Goal: Information Seeking & Learning: Learn about a topic

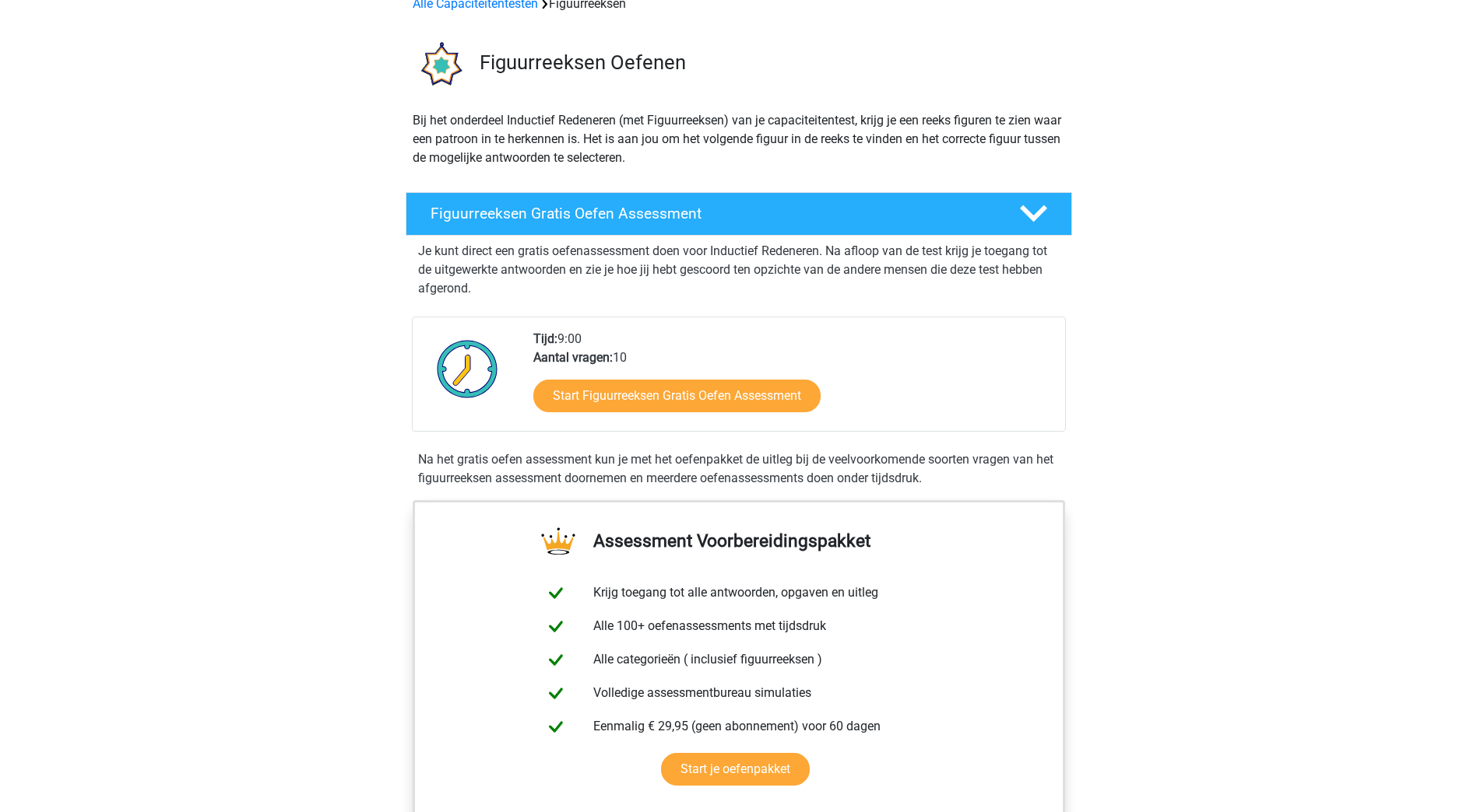
scroll to position [77, 0]
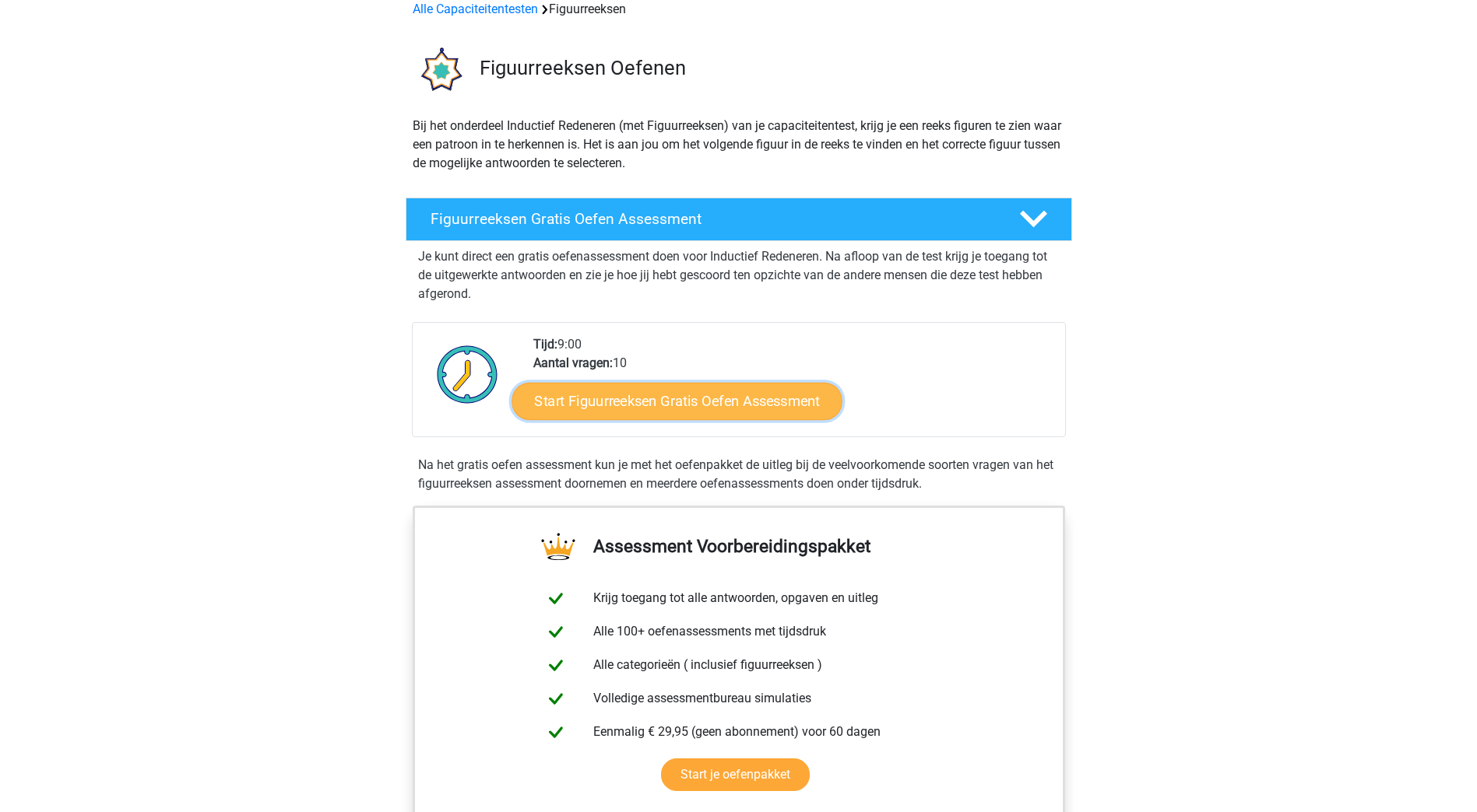
click at [608, 404] on link "Start Figuurreeksen Gratis Oefen Assessment" at bounding box center [677, 401] width 330 height 38
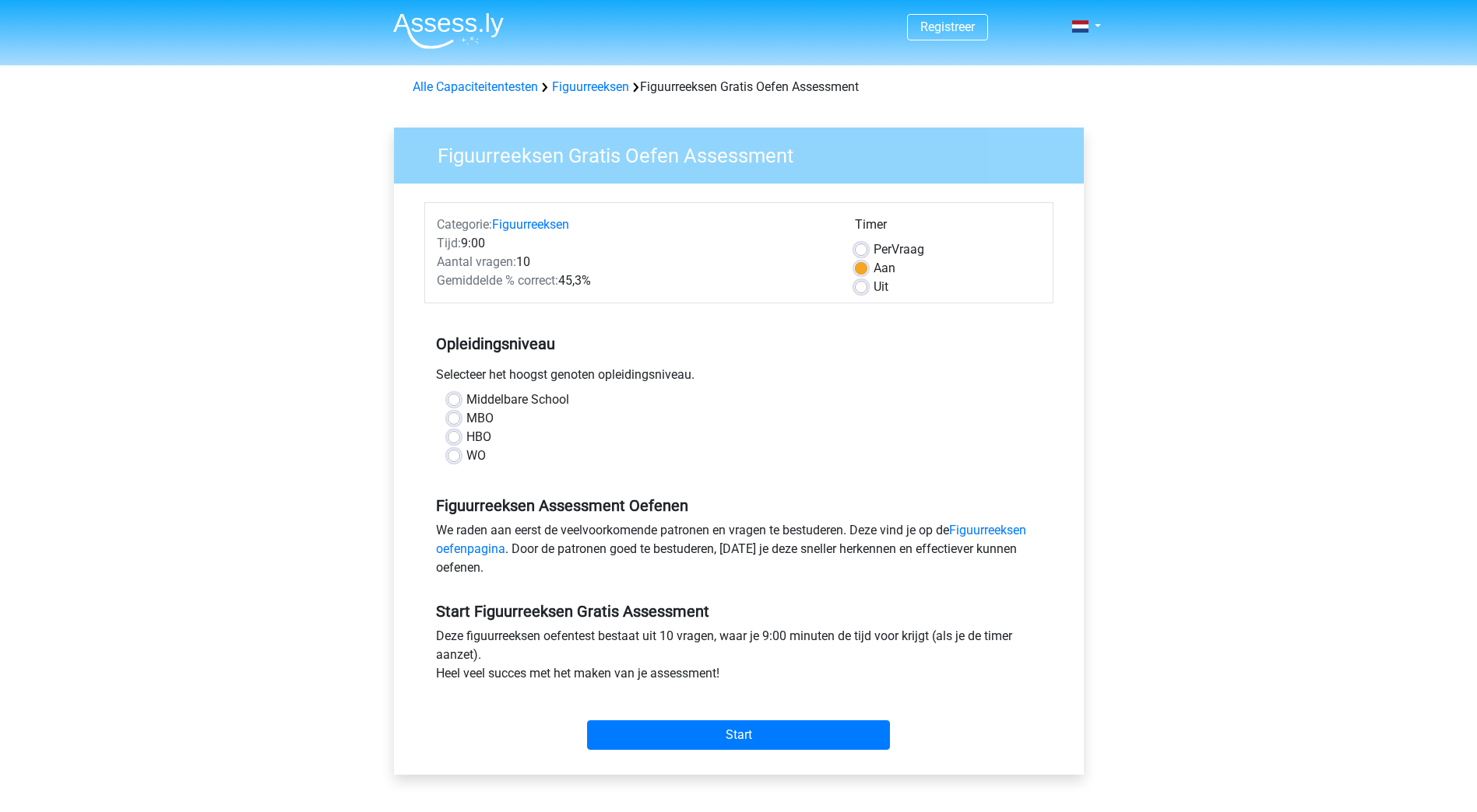
click at [443, 455] on div "Middelbare School MBO HBO WO" at bounding box center [739, 427] width 606 height 74
click at [466, 458] on label "WO" at bounding box center [476, 456] width 20 height 19
click at [457, 458] on input "WO" at bounding box center [453, 455] width 13 height 16
radio input "true"
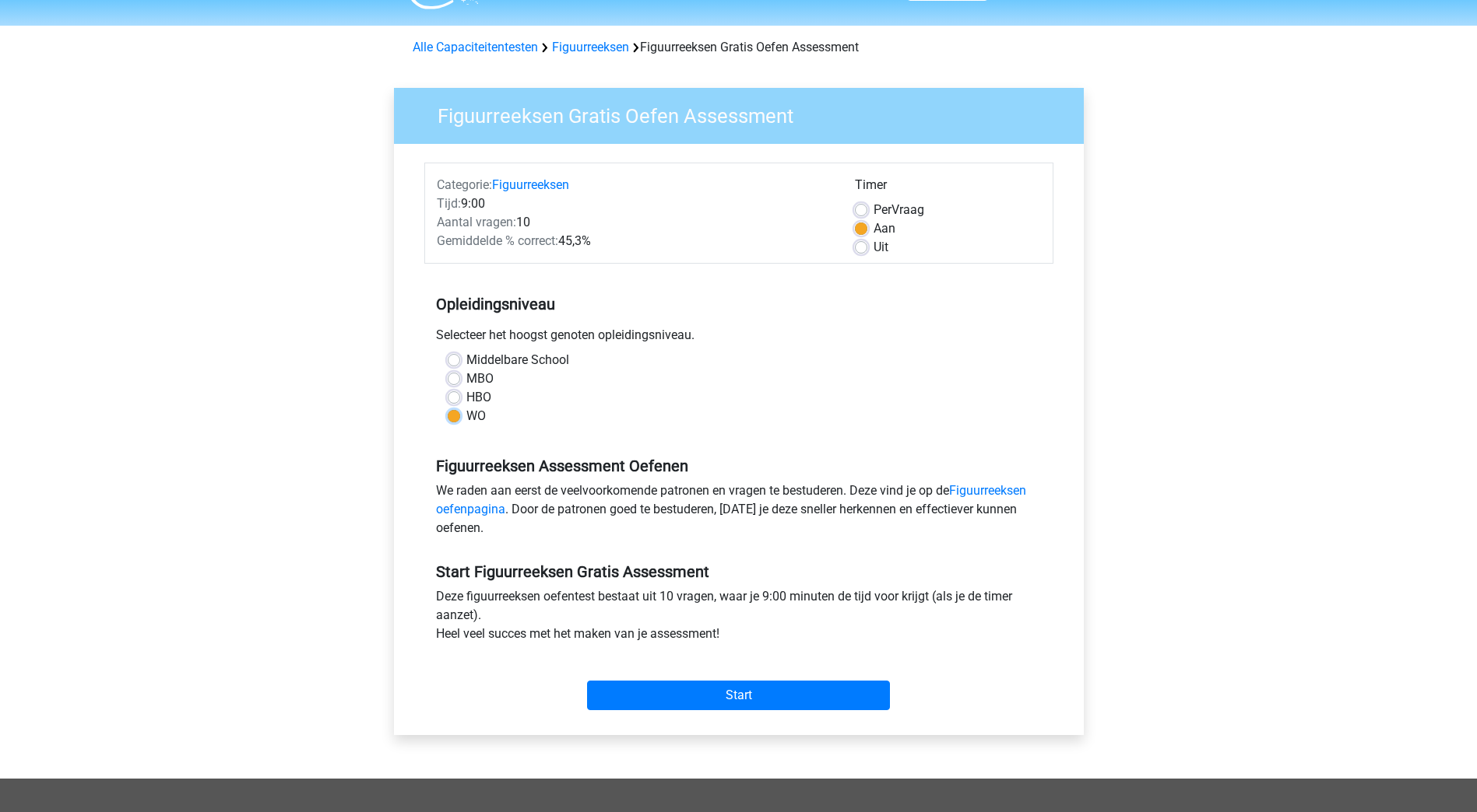
scroll to position [77, 0]
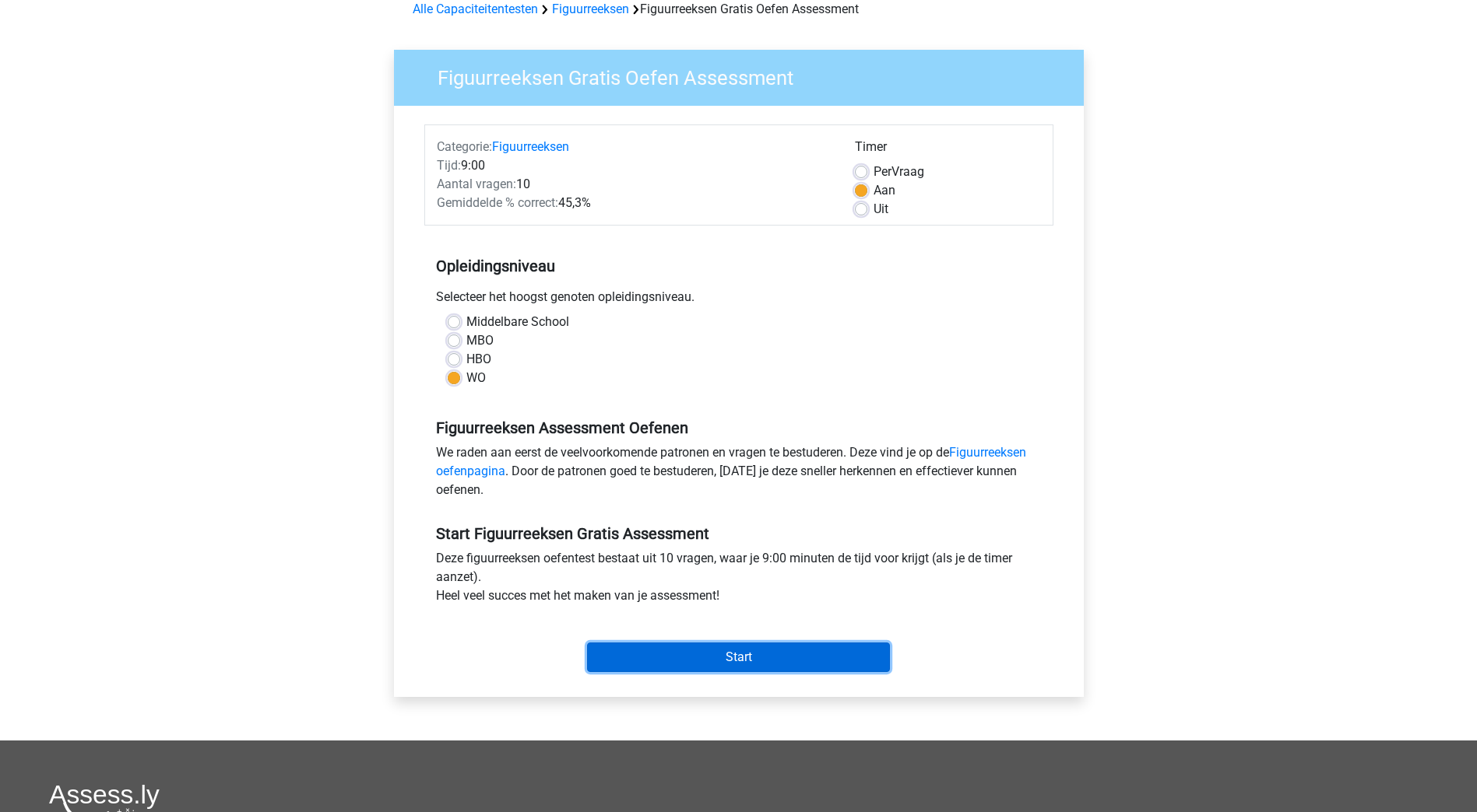
click at [713, 653] on input "Start" at bounding box center [738, 657] width 303 height 30
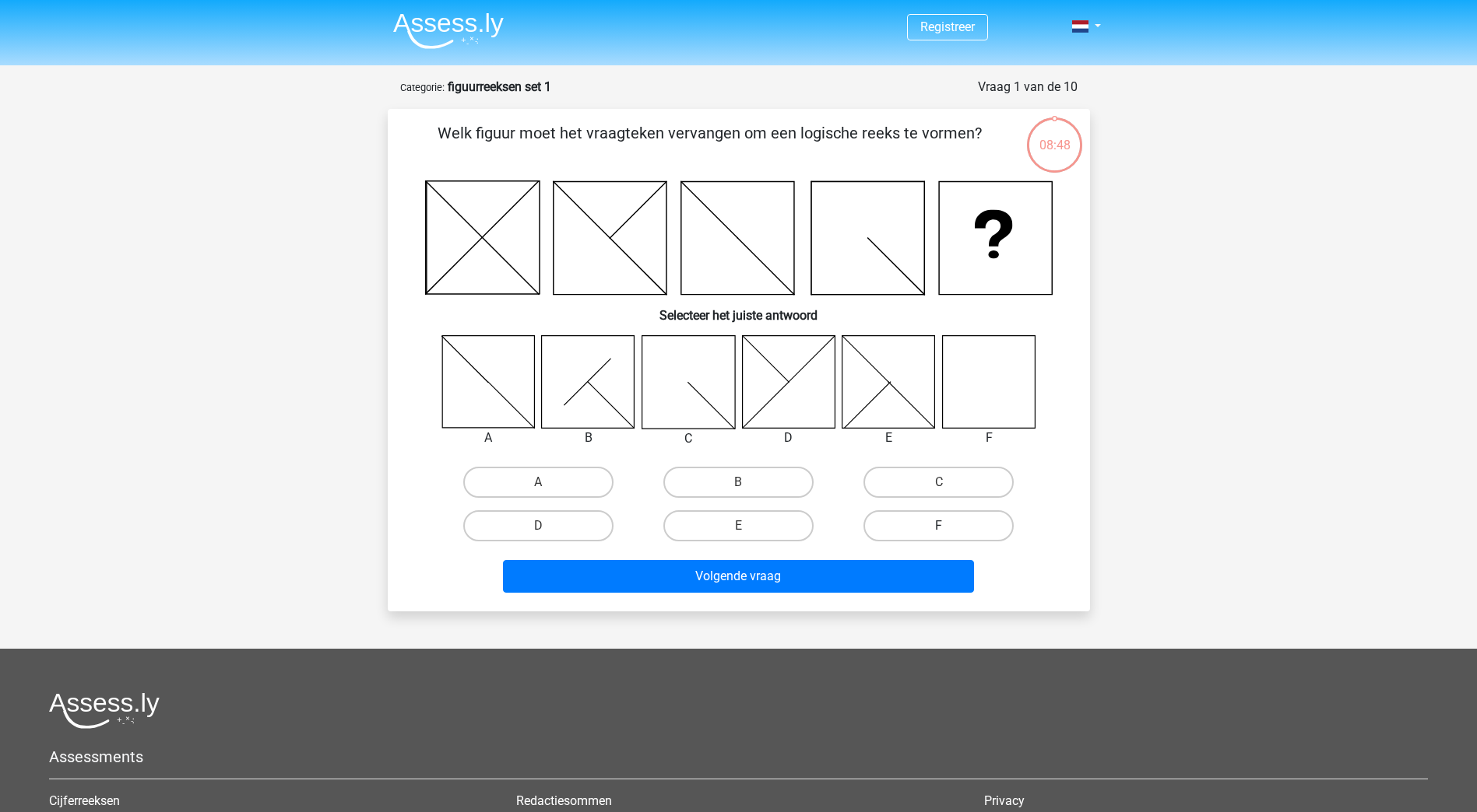
click at [938, 538] on label "F" at bounding box center [937, 525] width 150 height 31
click at [939, 536] on input "F" at bounding box center [944, 531] width 10 height 10
radio input "true"
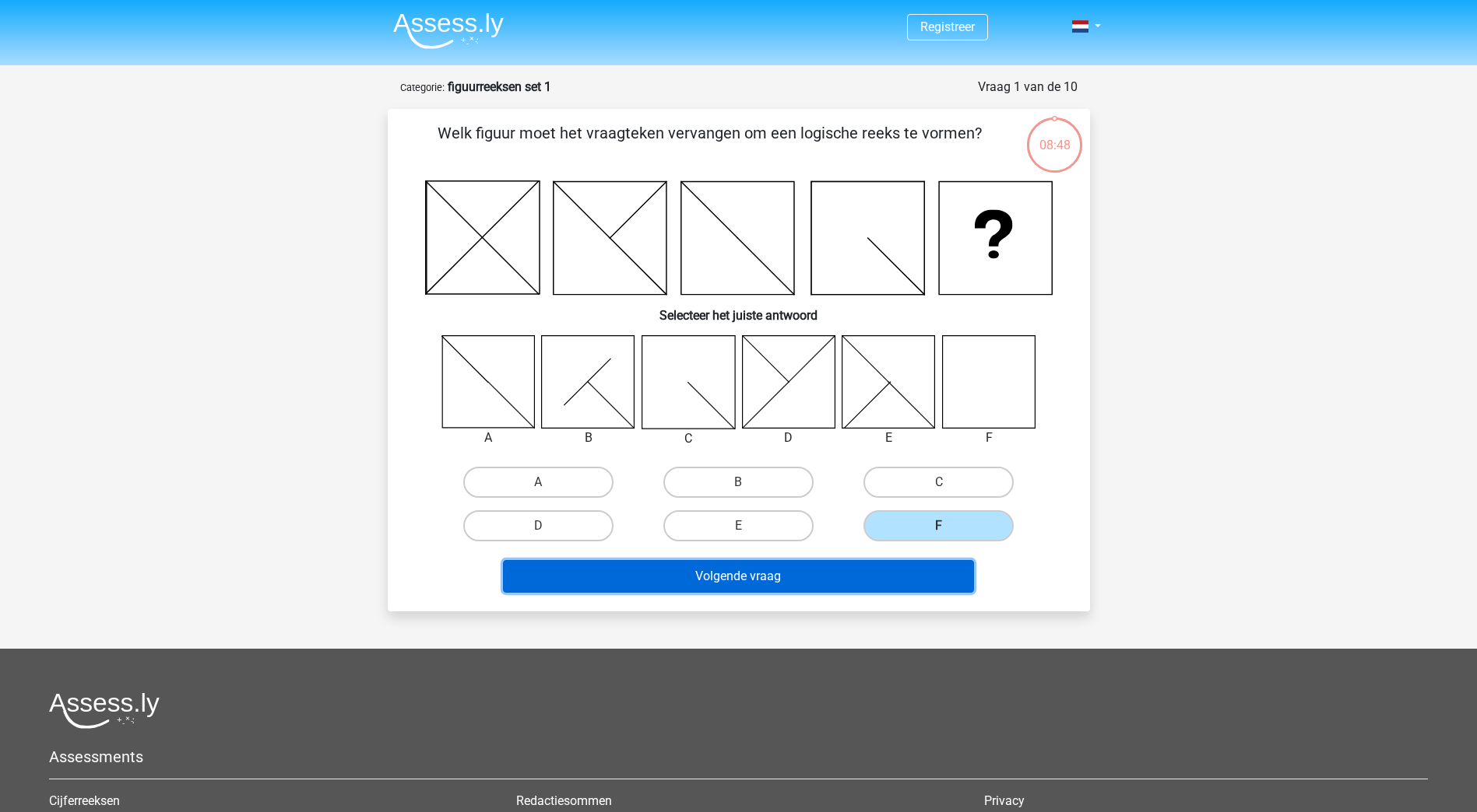
click at [776, 582] on button "Volgende vraag" at bounding box center [738, 576] width 471 height 33
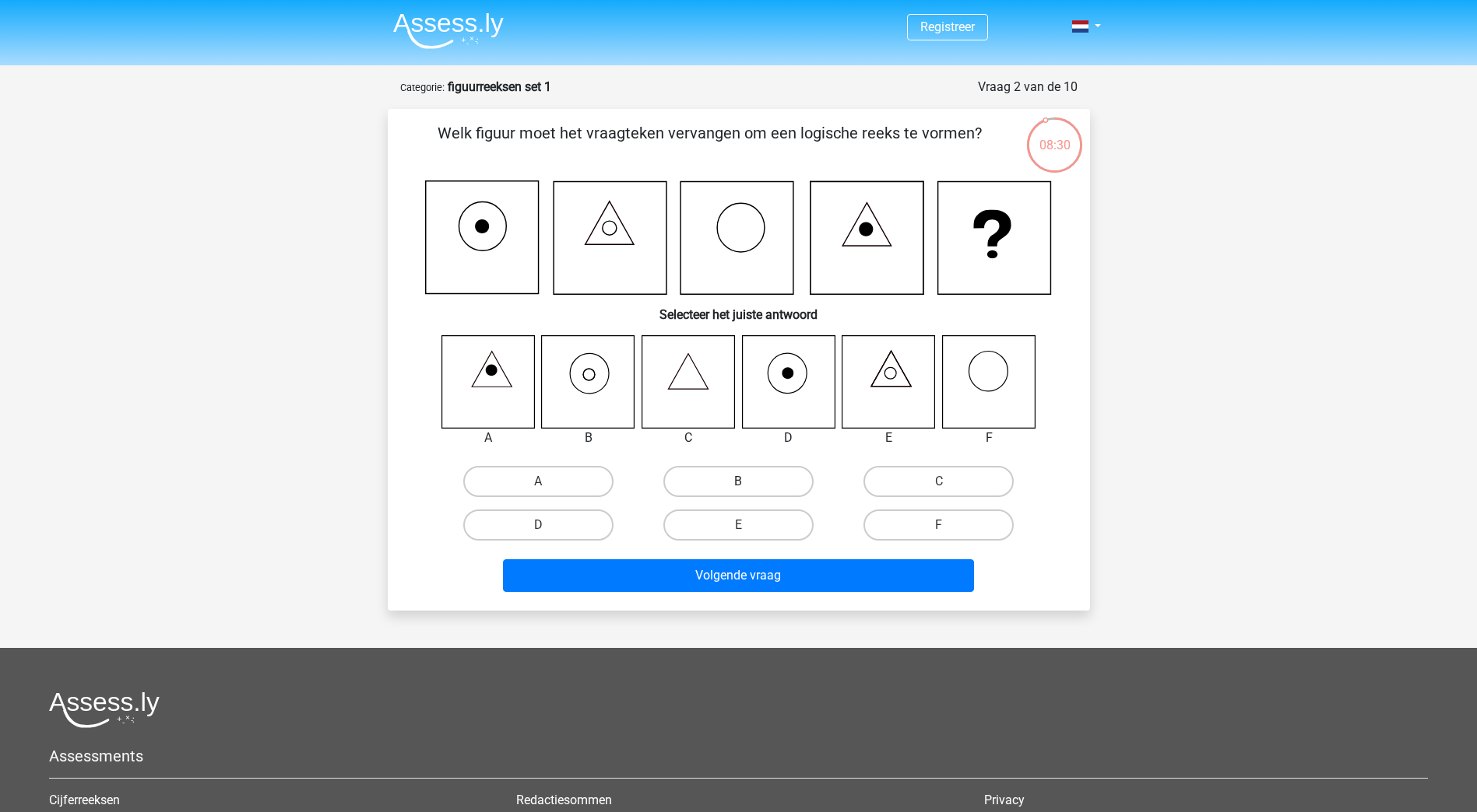
click at [733, 486] on label "B" at bounding box center [738, 481] width 150 height 31
click at [738, 486] on input "B" at bounding box center [743, 487] width 10 height 10
radio input "true"
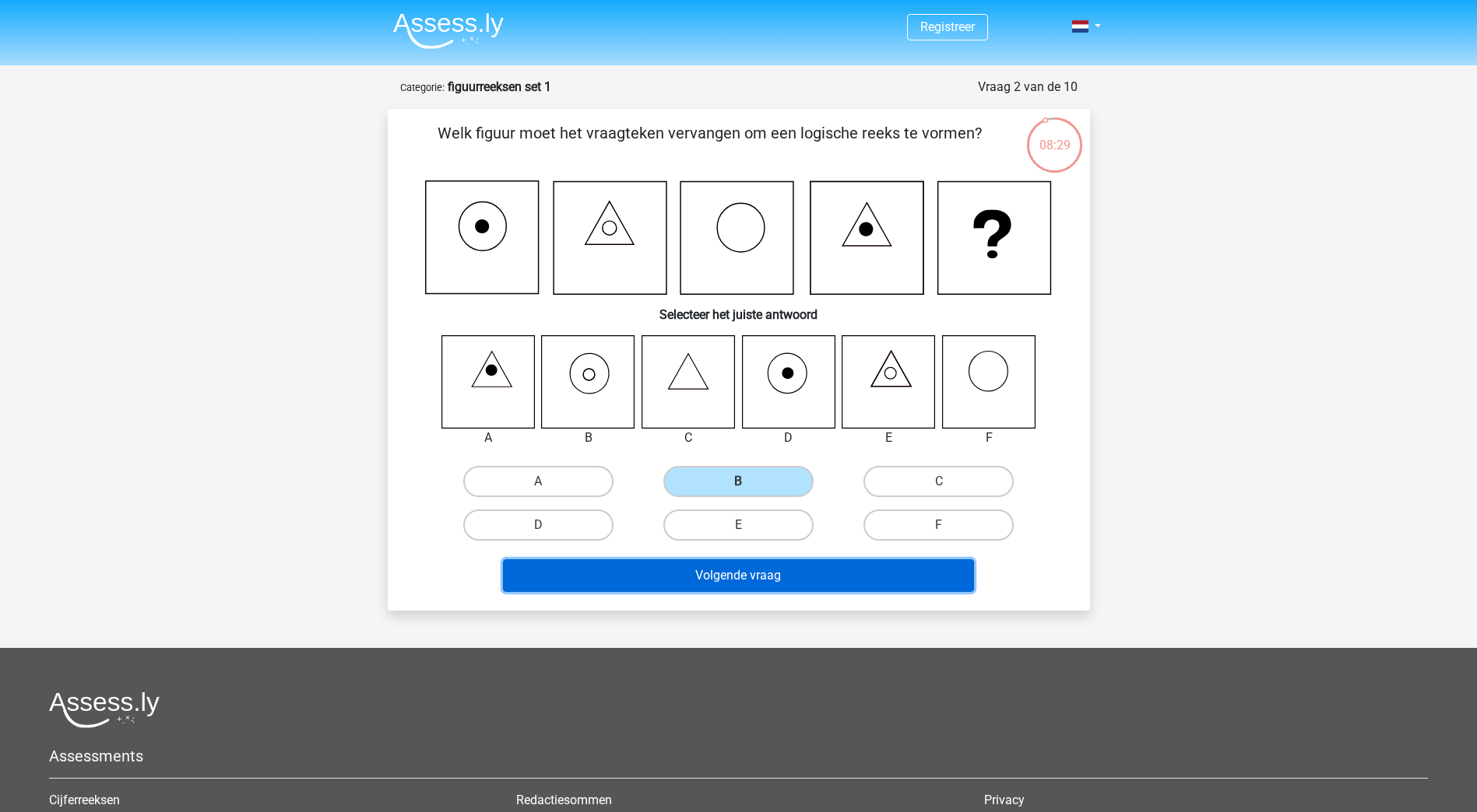
click at [722, 573] on button "Volgende vraag" at bounding box center [738, 575] width 471 height 33
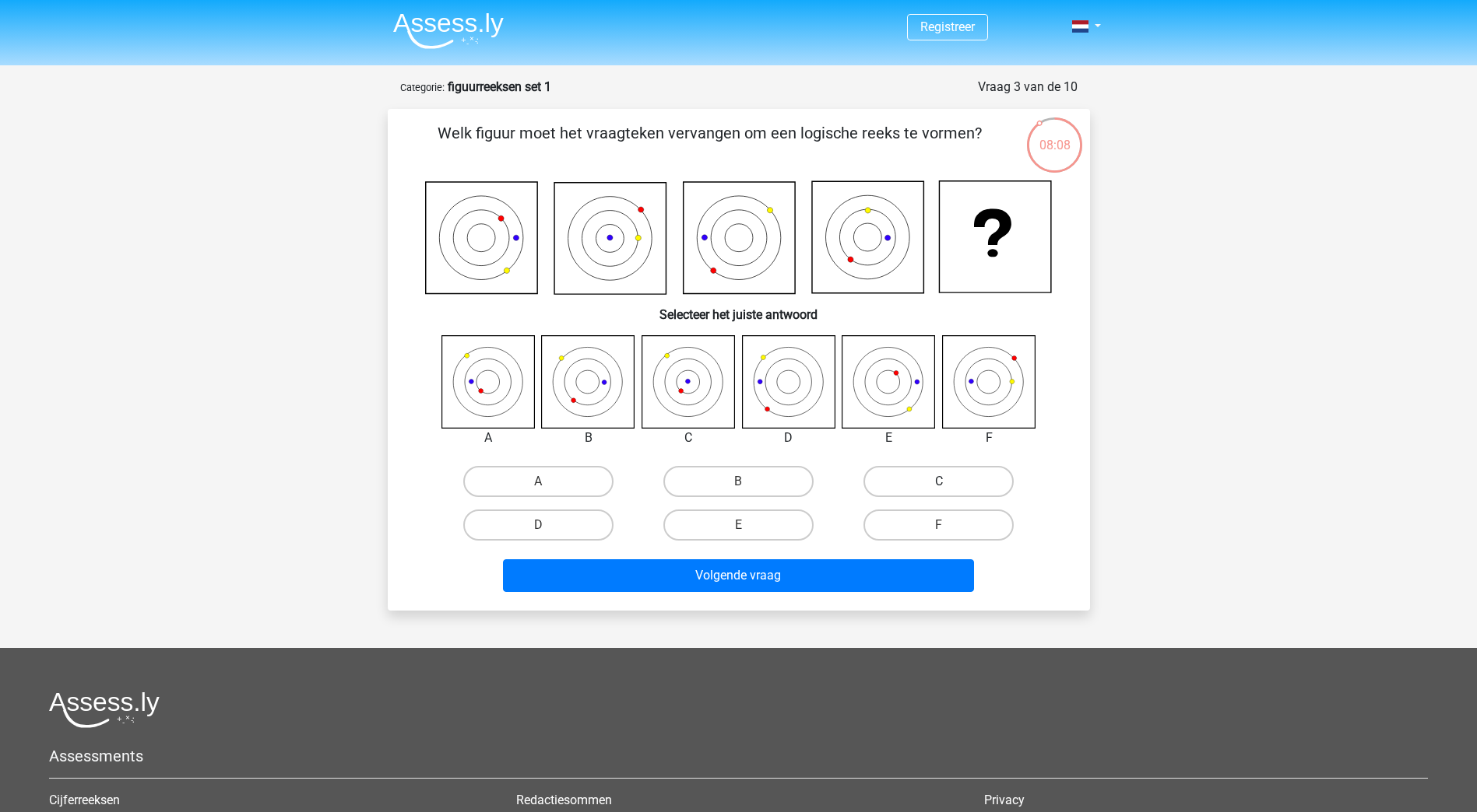
click at [937, 488] on label "C" at bounding box center [937, 481] width 150 height 31
click at [939, 488] on input "C" at bounding box center [944, 487] width 10 height 10
radio input "true"
click at [819, 559] on div "Volgende vraag" at bounding box center [739, 573] width 653 height 52
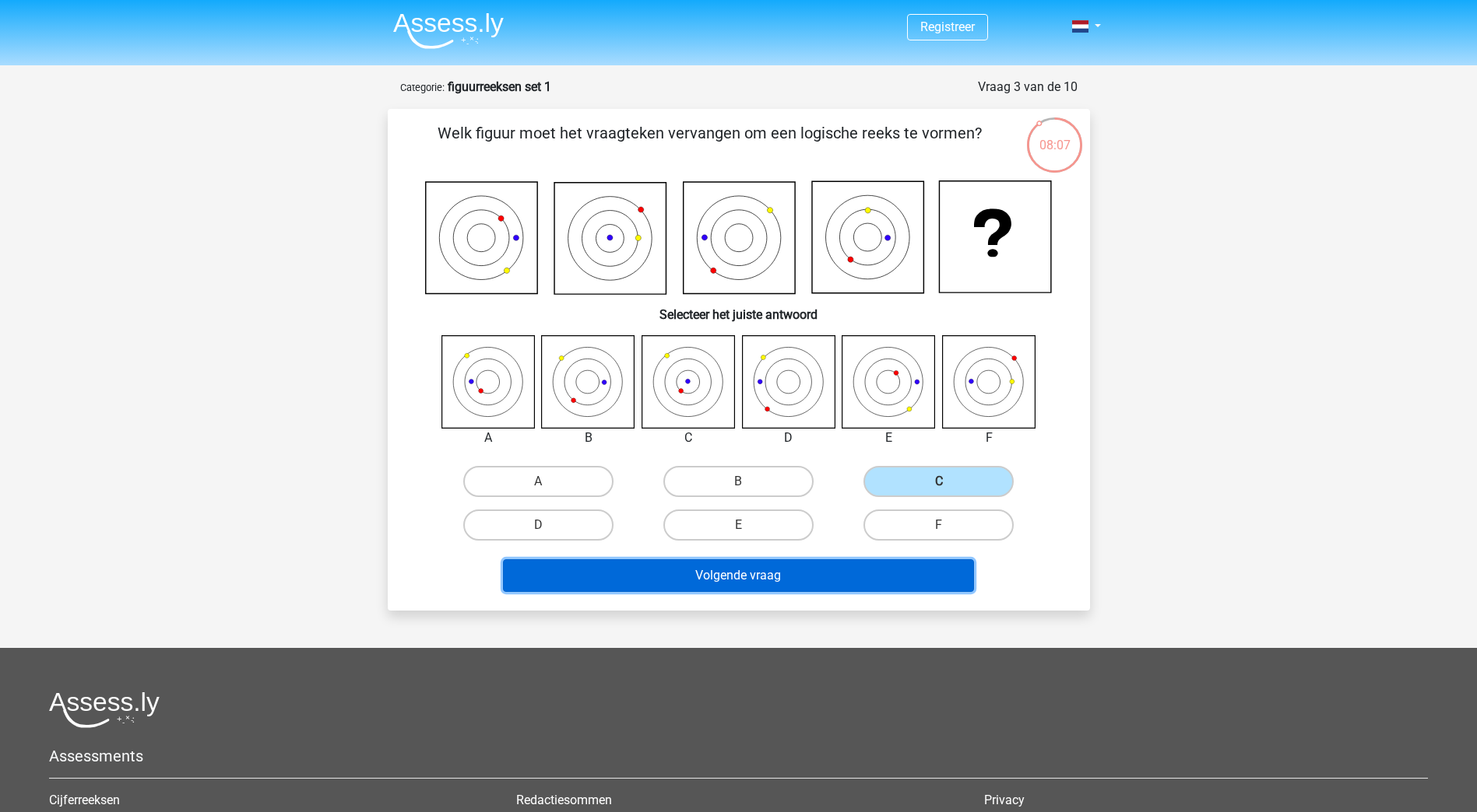
click at [805, 577] on button "Volgende vraag" at bounding box center [738, 575] width 471 height 33
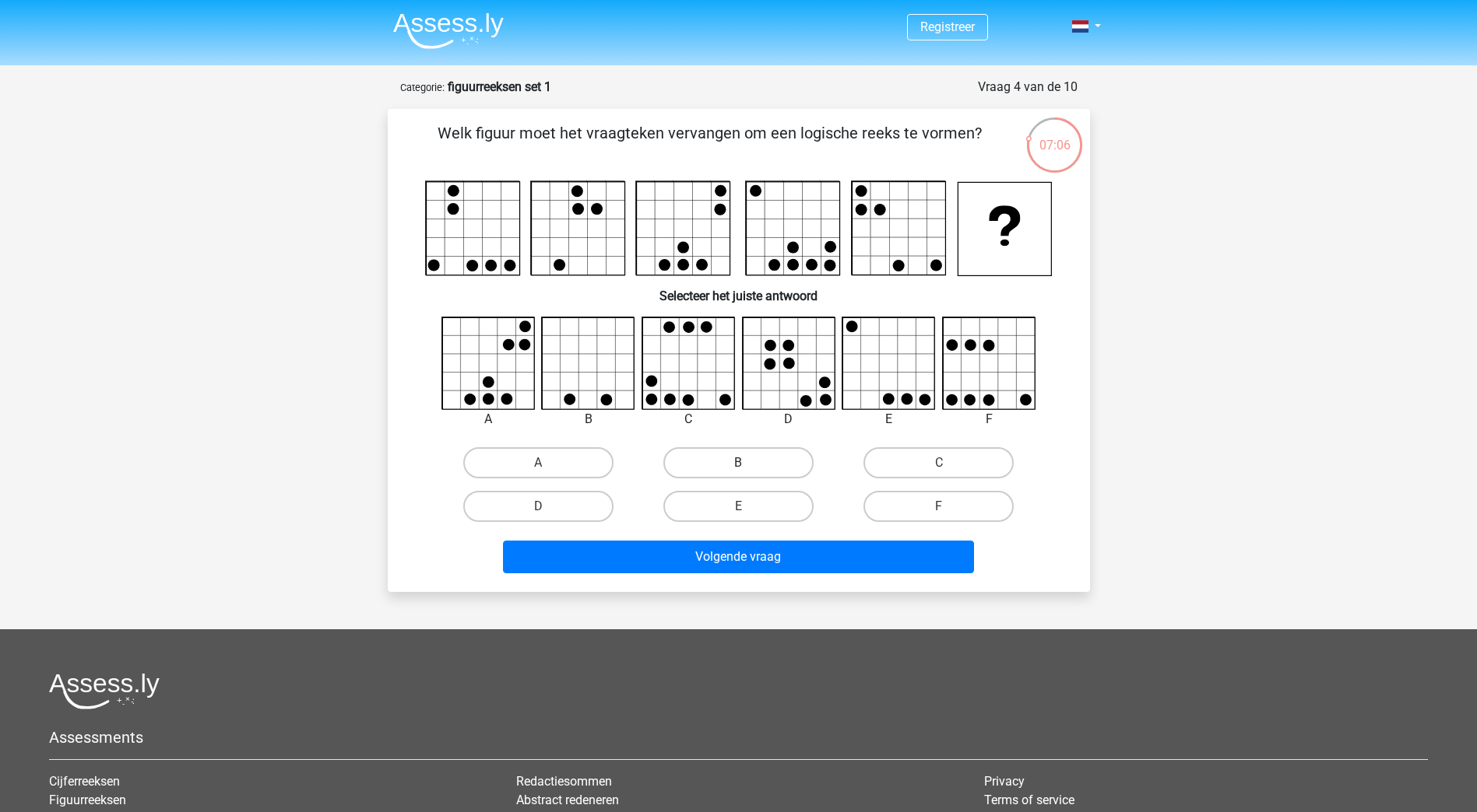
click at [731, 465] on label "B" at bounding box center [738, 462] width 150 height 31
click at [738, 465] on input "B" at bounding box center [743, 468] width 10 height 10
radio input "true"
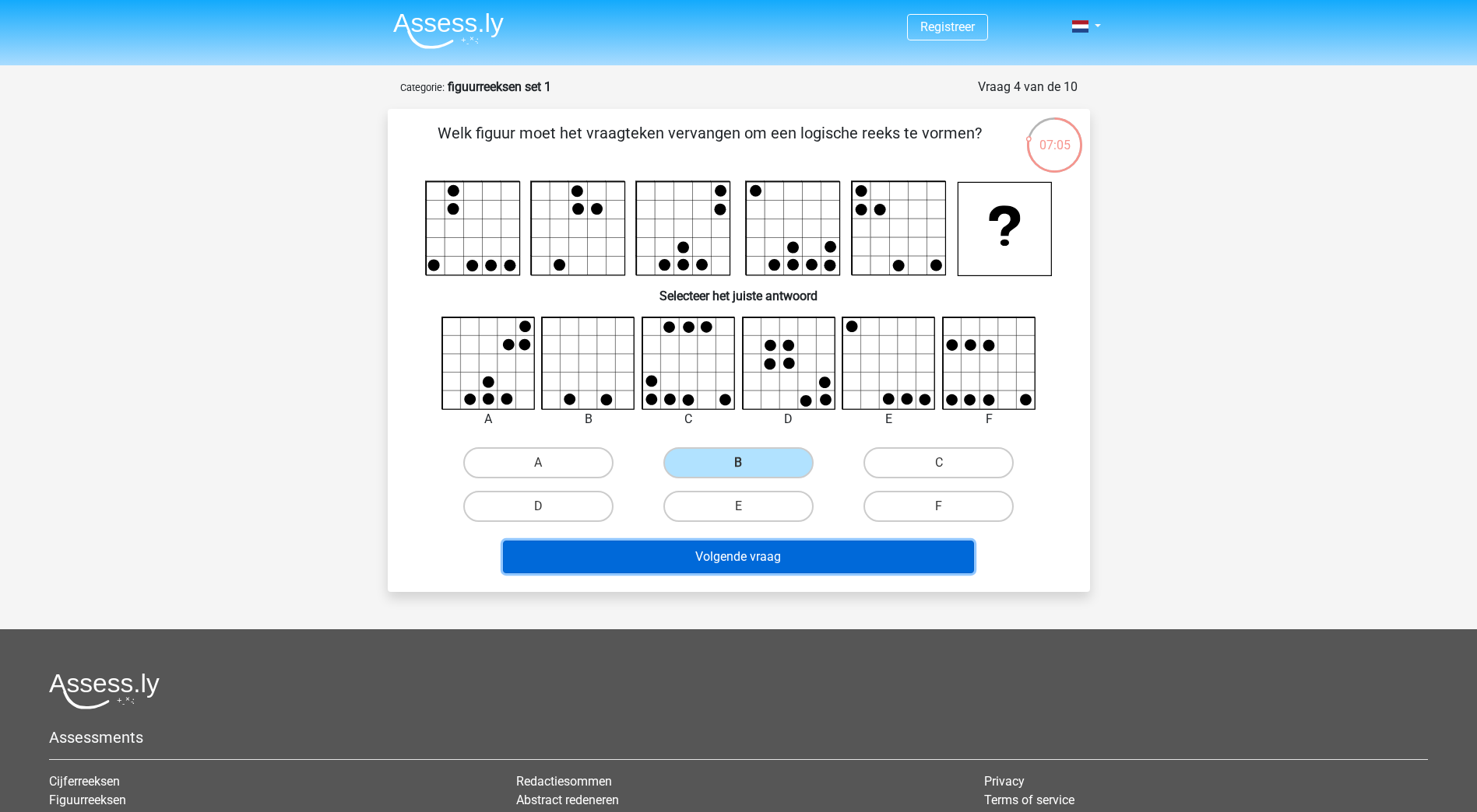
click at [760, 553] on button "Volgende vraag" at bounding box center [738, 557] width 471 height 33
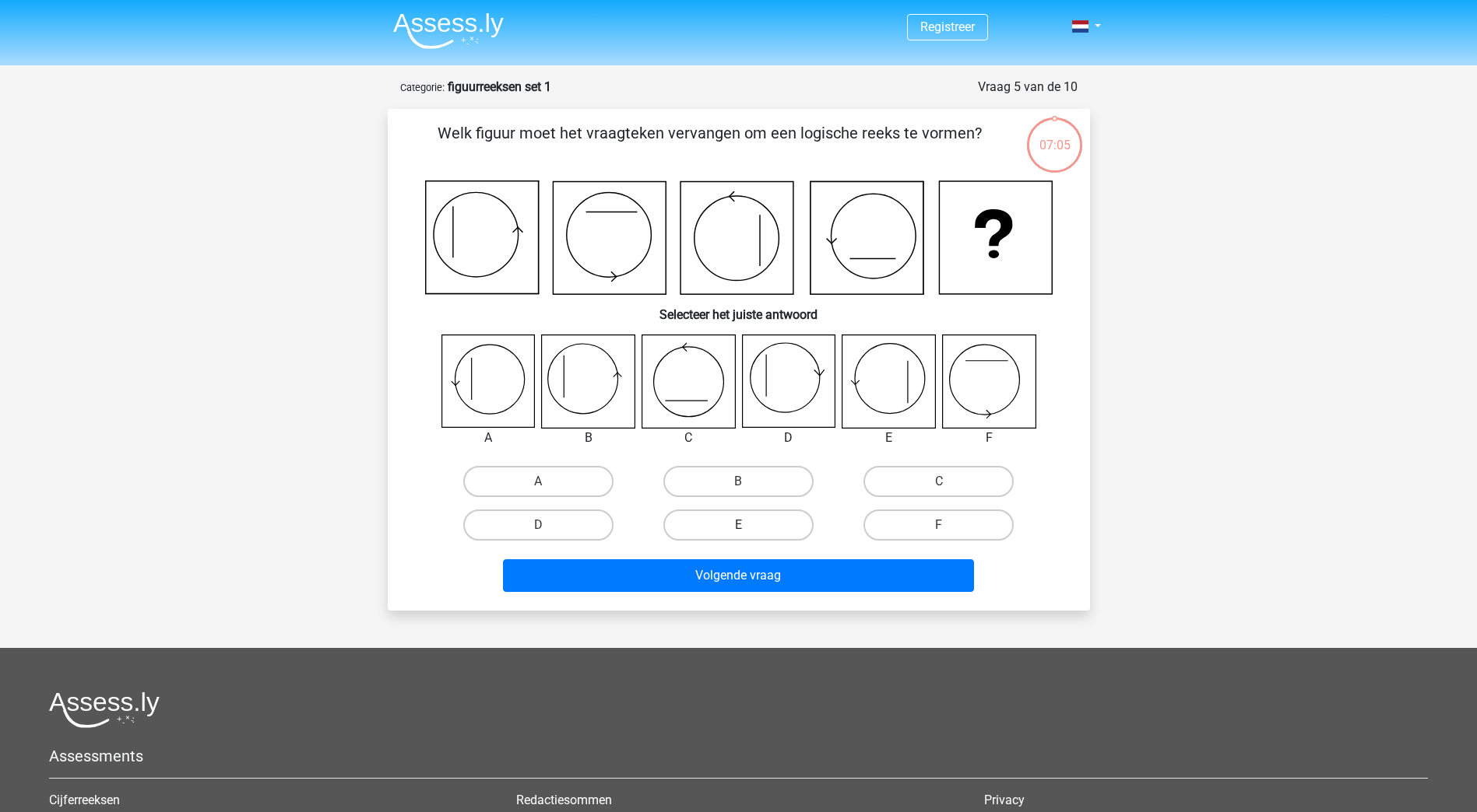
scroll to position [77, 0]
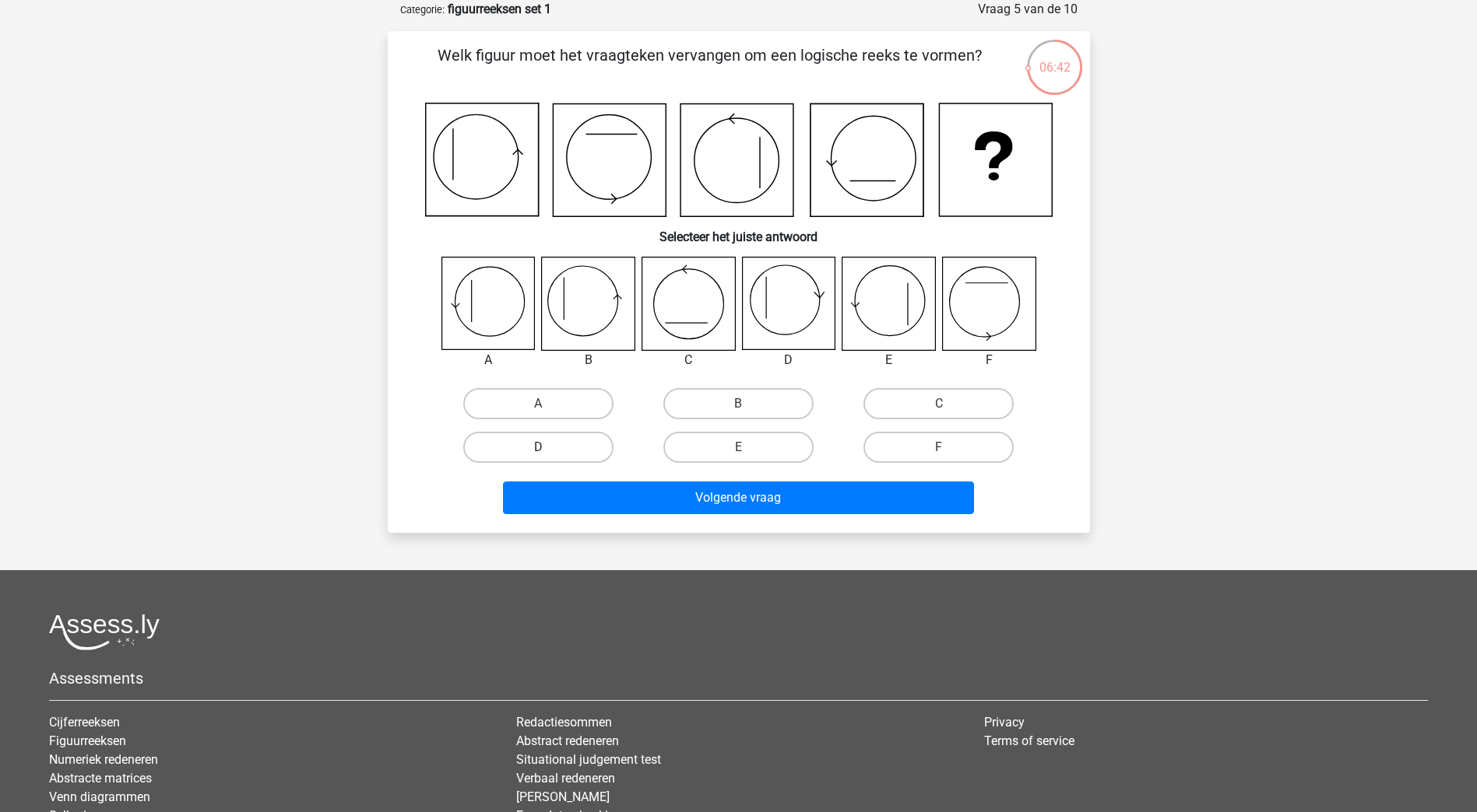
click at [580, 437] on label "D" at bounding box center [538, 447] width 150 height 31
click at [549, 447] on input "D" at bounding box center [543, 452] width 10 height 10
radio input "true"
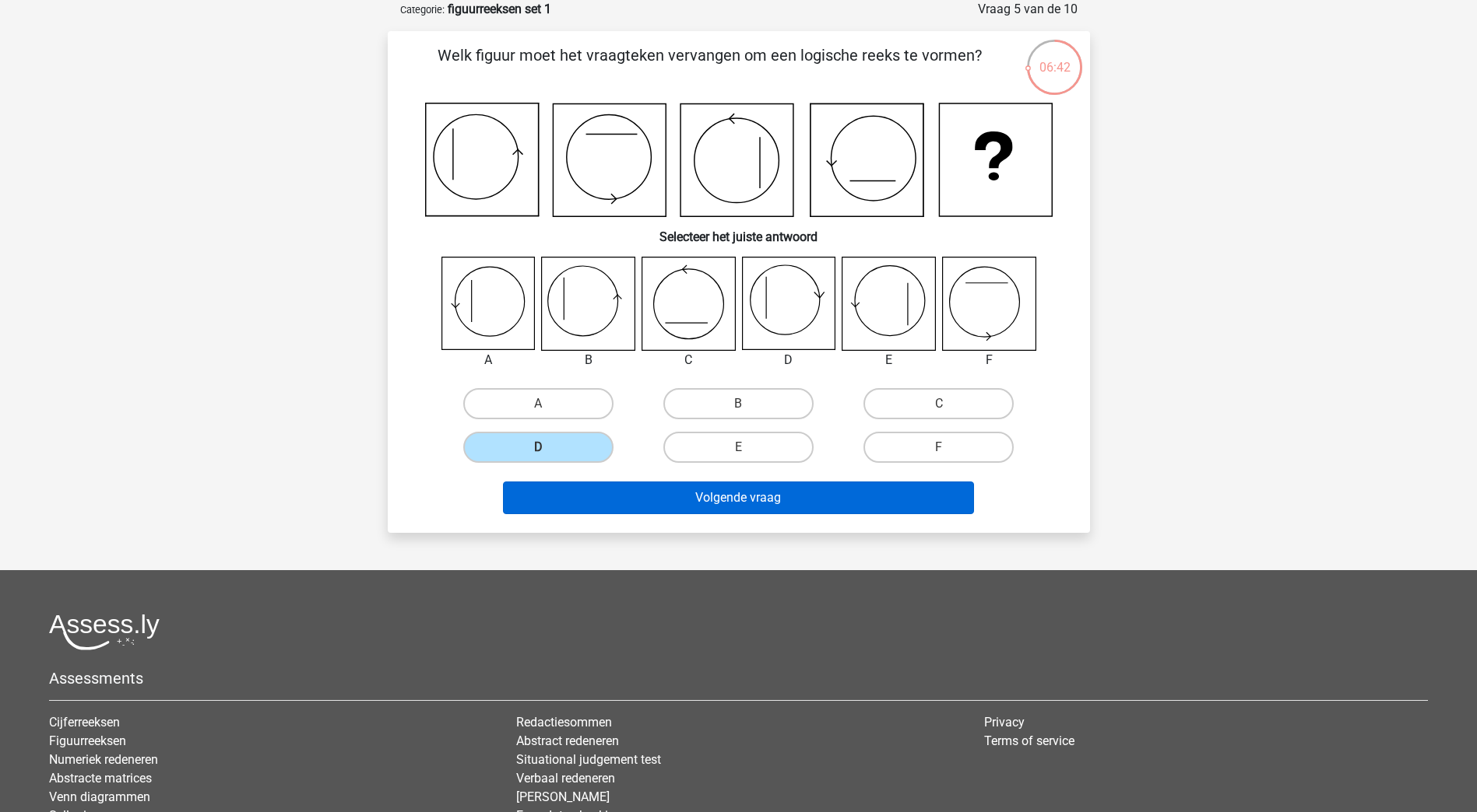
click at [686, 482] on div "Volgende vraag" at bounding box center [739, 495] width 653 height 52
click at [686, 492] on button "Volgende vraag" at bounding box center [738, 498] width 471 height 33
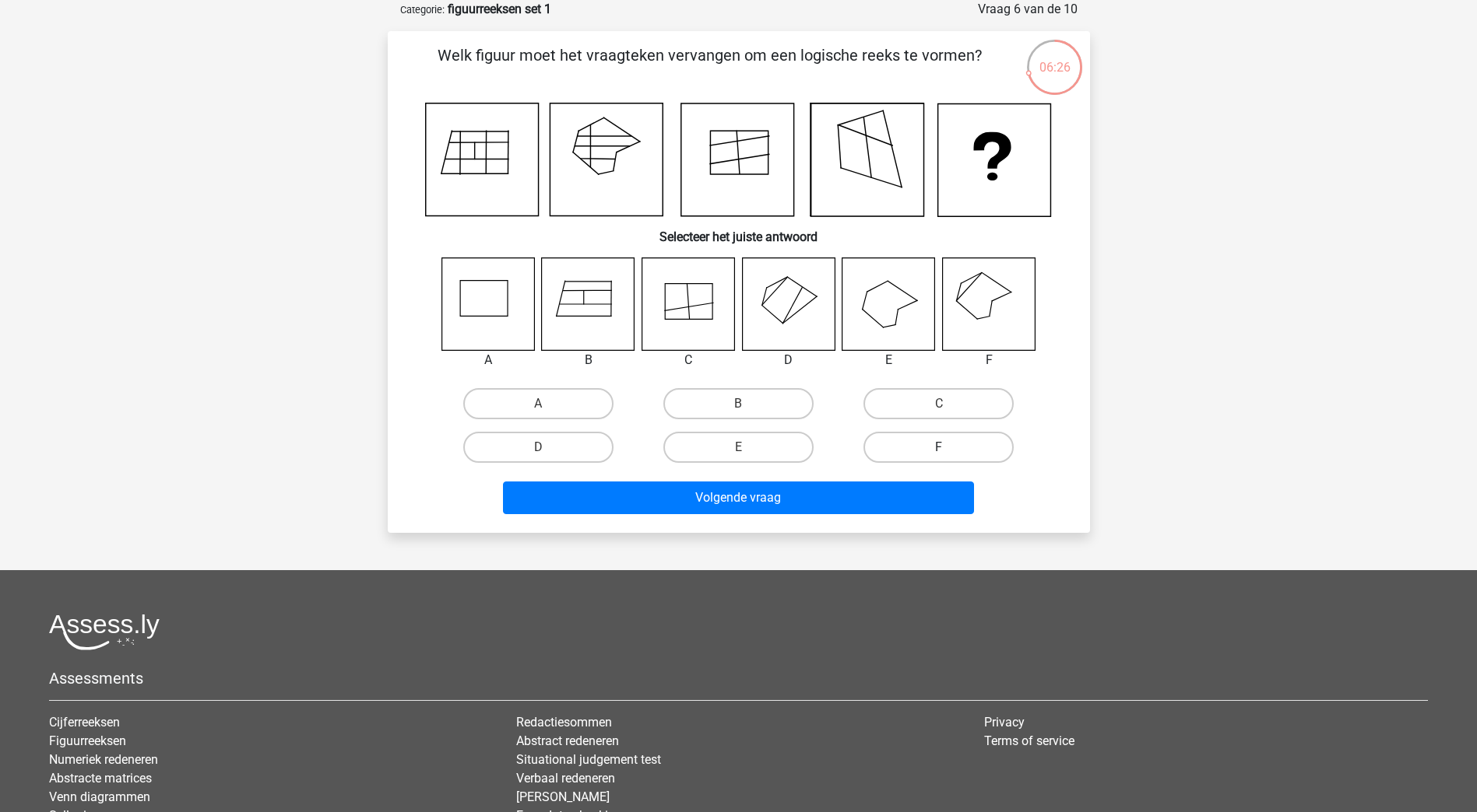
click at [913, 440] on label "F" at bounding box center [937, 447] width 150 height 31
click at [939, 447] on input "F" at bounding box center [944, 452] width 10 height 10
radio input "true"
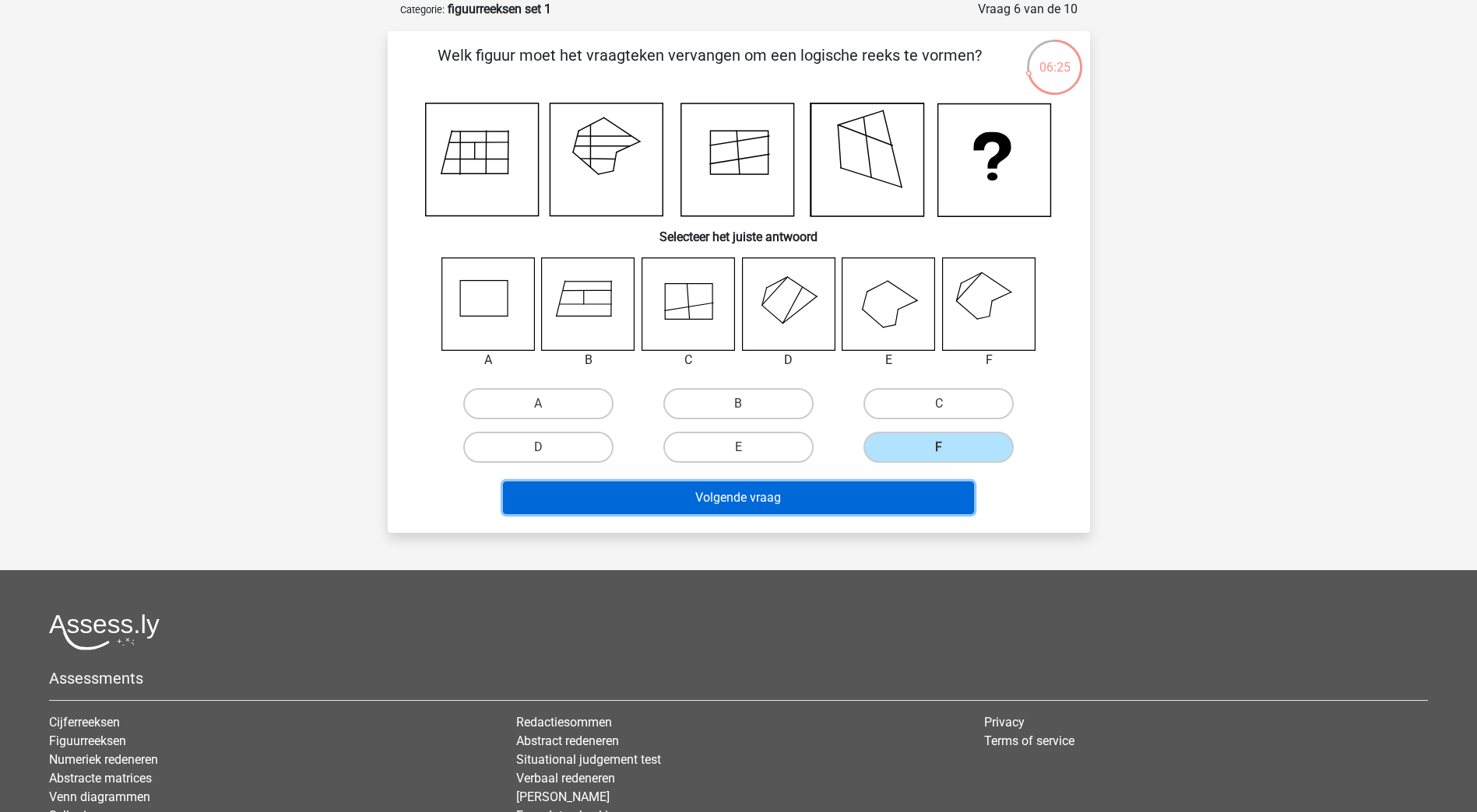
click at [870, 488] on button "Volgende vraag" at bounding box center [738, 498] width 471 height 33
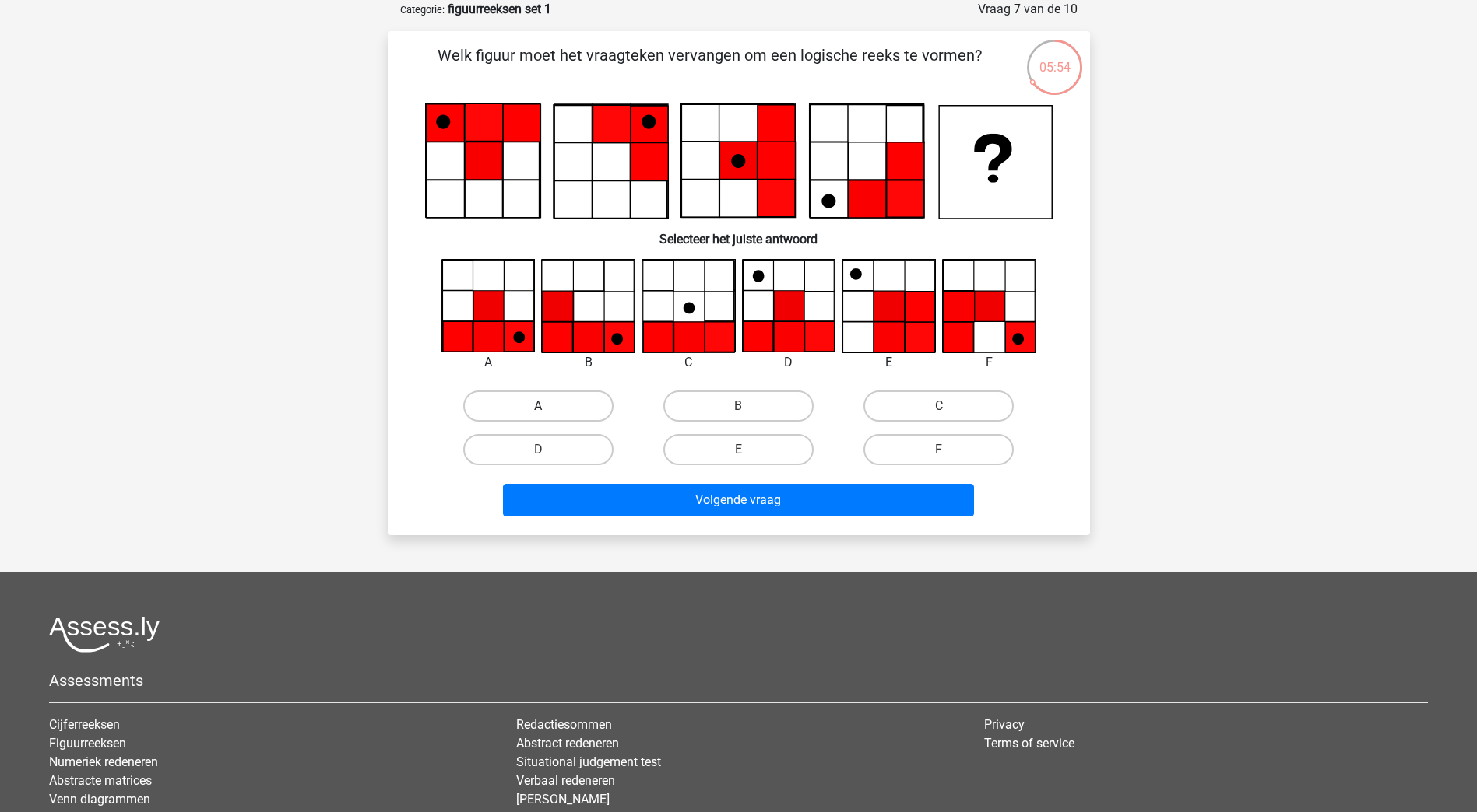
click at [548, 404] on label "A" at bounding box center [538, 406] width 150 height 31
click at [548, 406] on input "A" at bounding box center [543, 411] width 10 height 10
radio input "true"
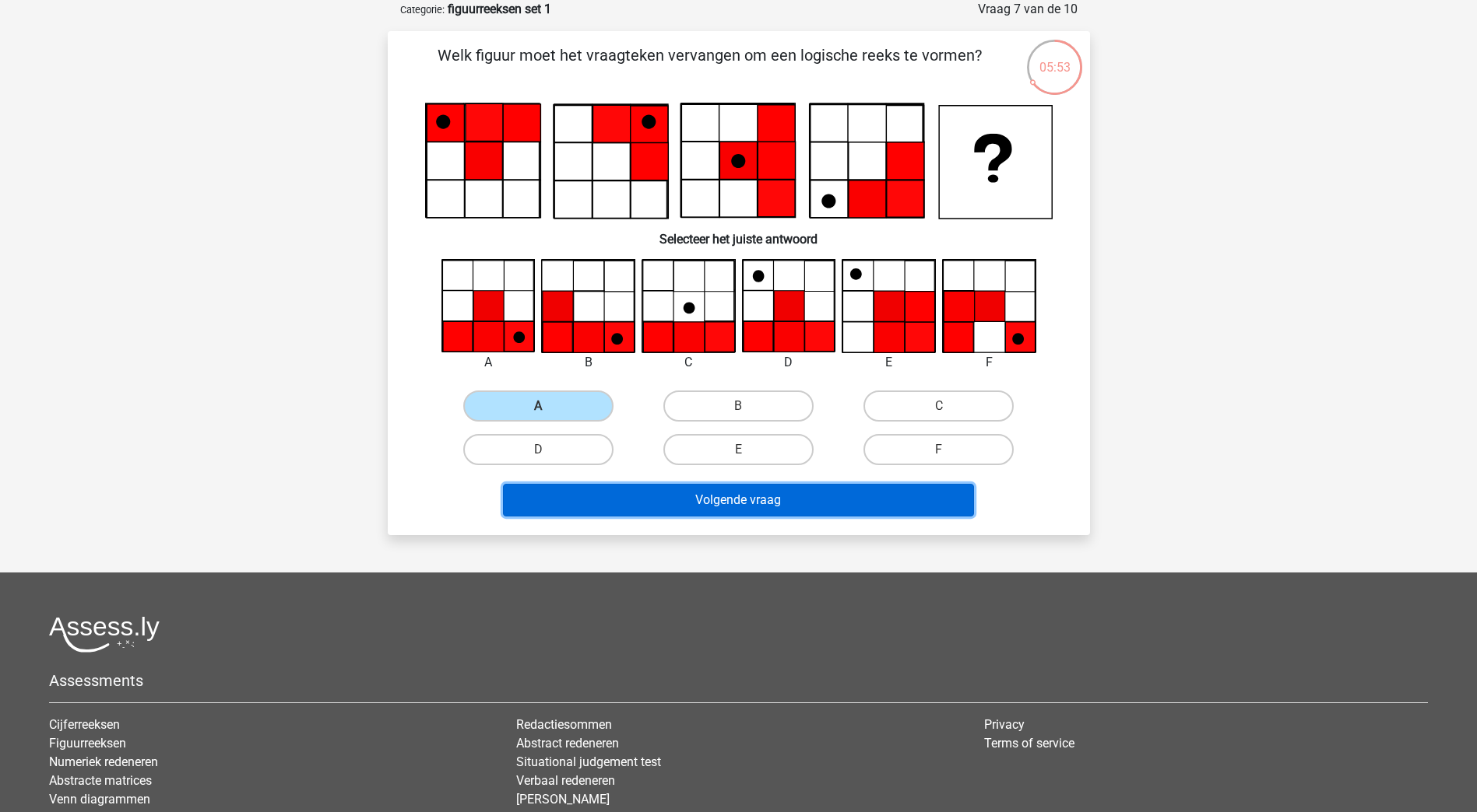
click at [710, 489] on button "Volgende vraag" at bounding box center [738, 500] width 471 height 33
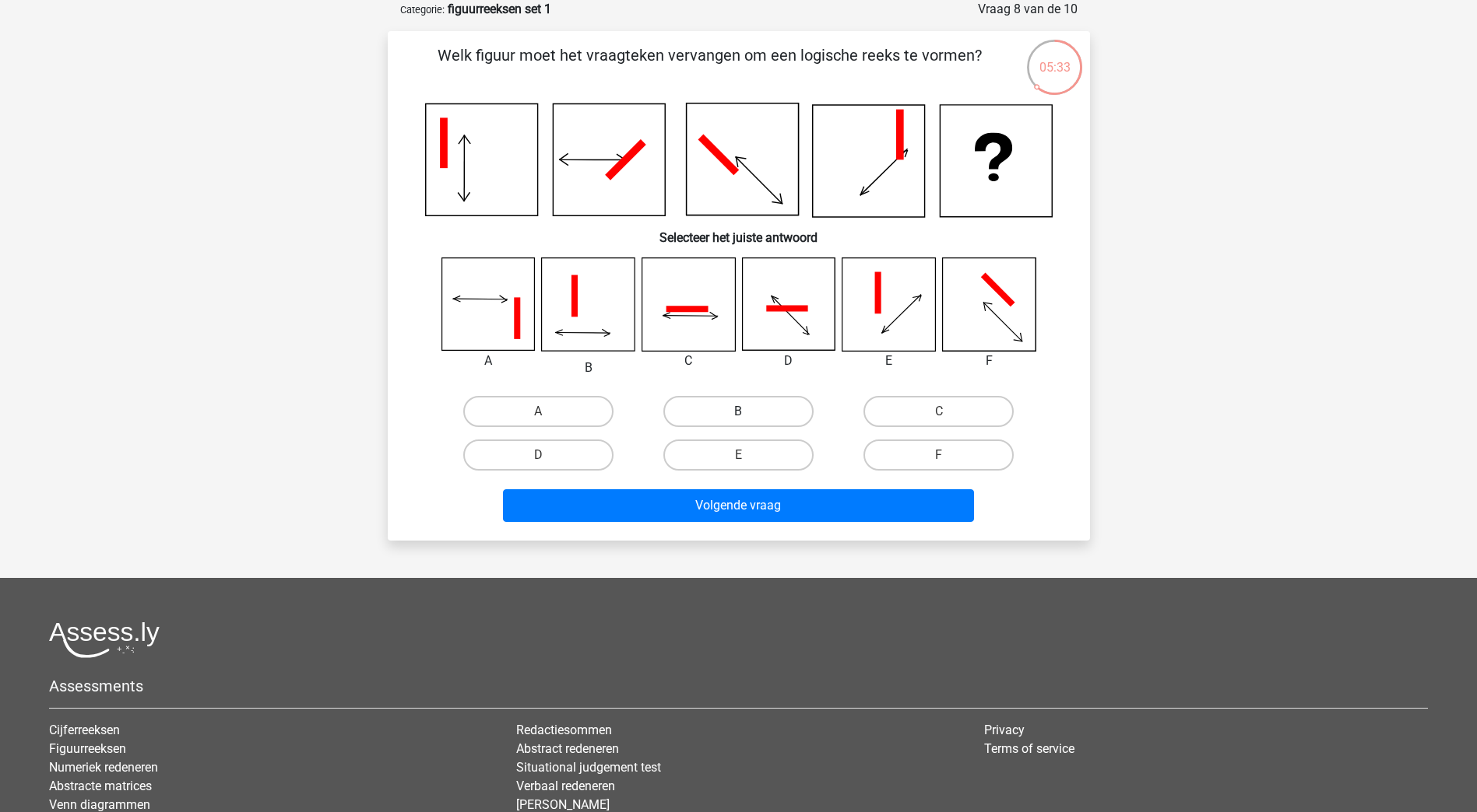
click at [754, 399] on label "B" at bounding box center [738, 411] width 150 height 31
click at [748, 411] on input "B" at bounding box center [743, 416] width 10 height 10
radio input "true"
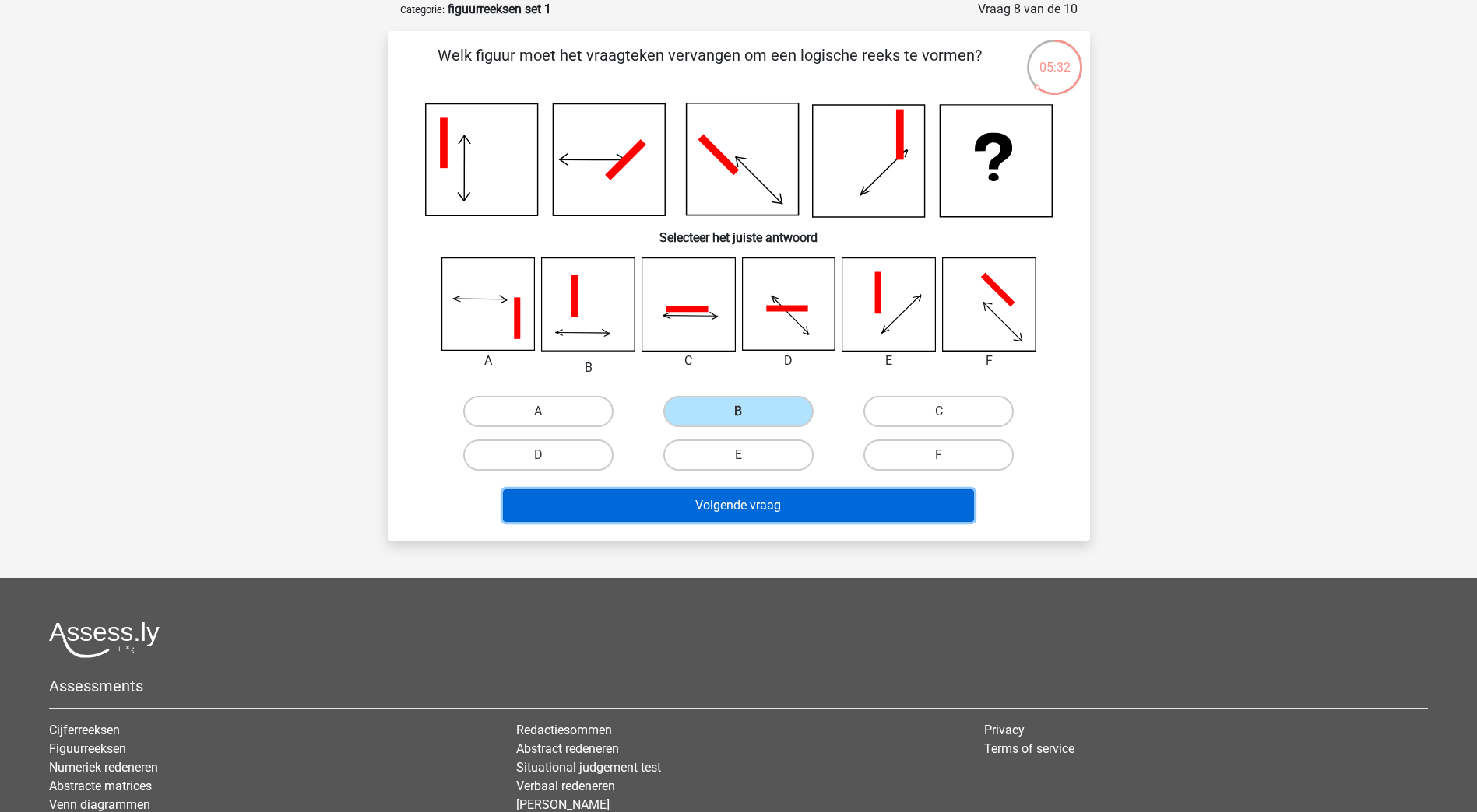
click at [722, 505] on button "Volgende vraag" at bounding box center [738, 506] width 471 height 33
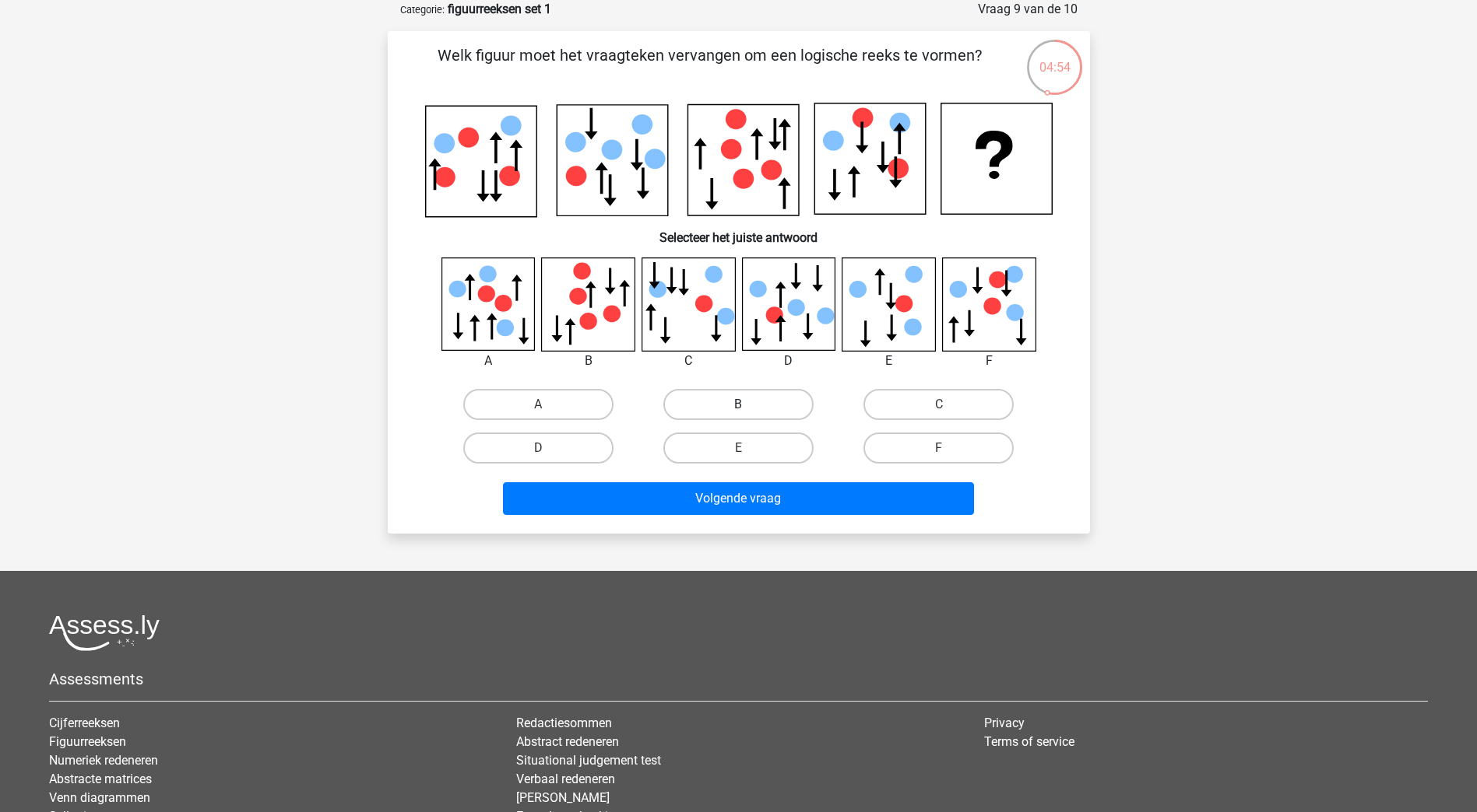
click at [773, 409] on label "B" at bounding box center [738, 404] width 150 height 31
click at [748, 409] on input "B" at bounding box center [743, 409] width 10 height 10
radio input "true"
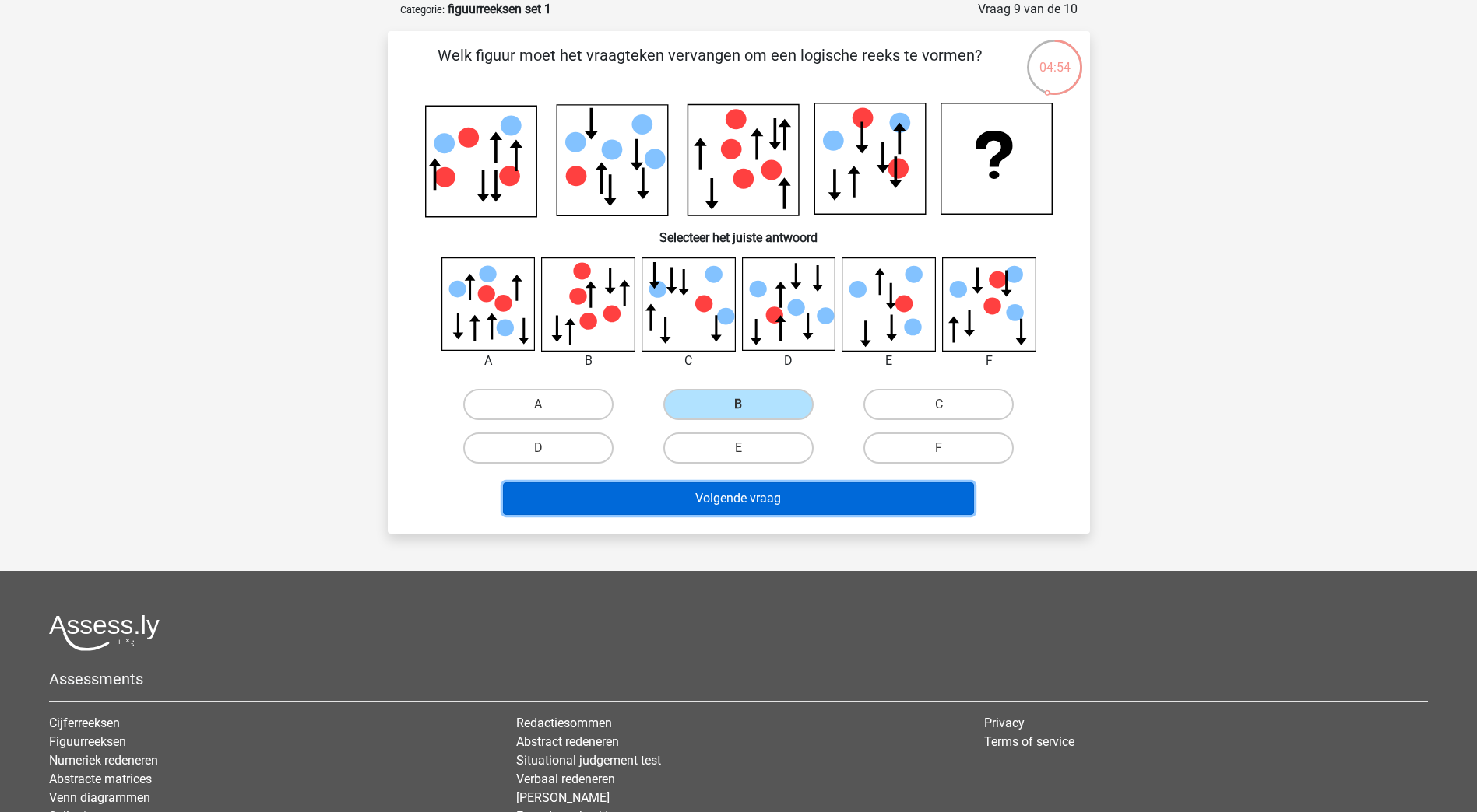
click at [777, 499] on button "Volgende vraag" at bounding box center [738, 499] width 471 height 33
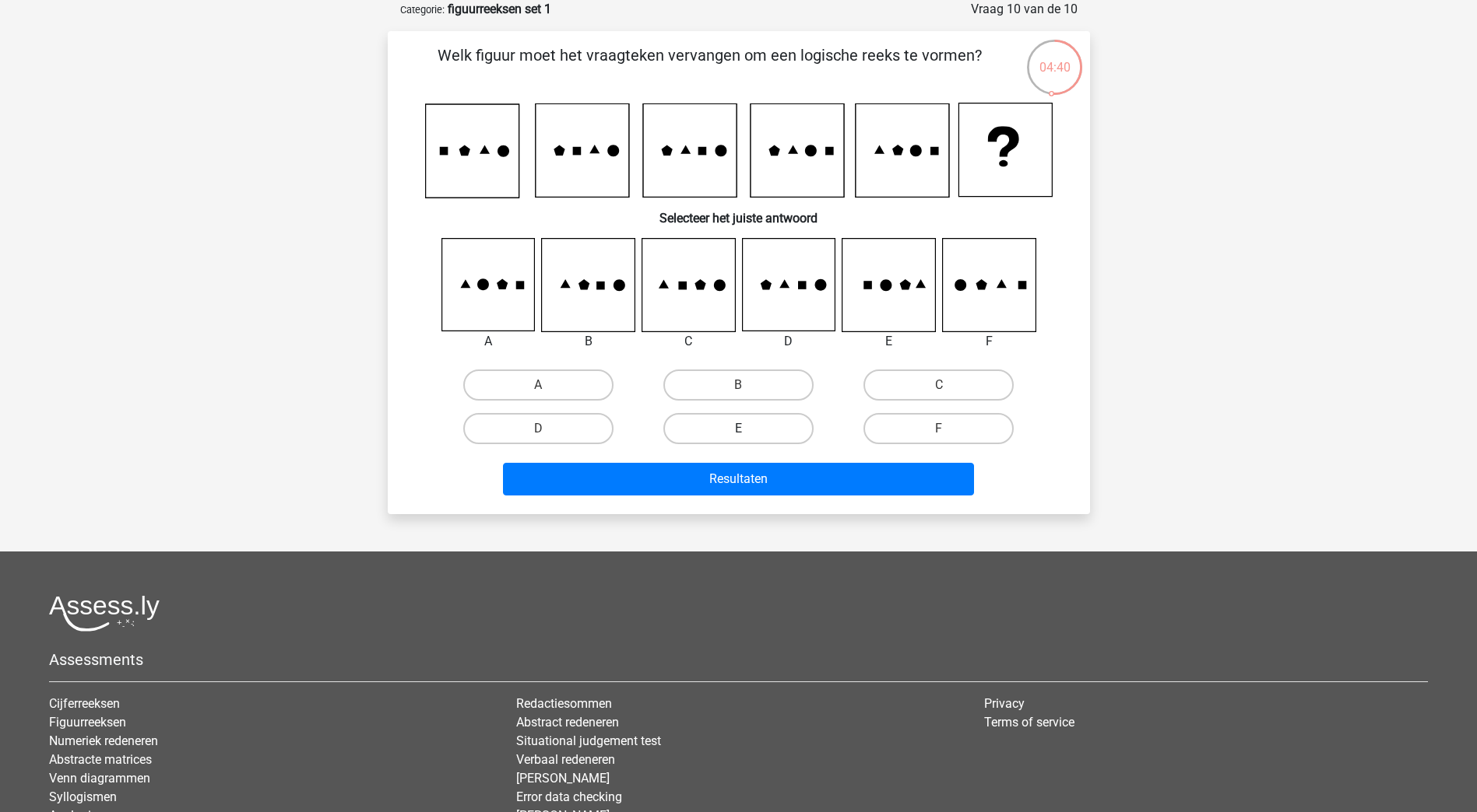
click at [730, 431] on label "E" at bounding box center [738, 428] width 150 height 31
click at [738, 431] on input "E" at bounding box center [743, 433] width 10 height 10
radio input "true"
click at [566, 384] on label "A" at bounding box center [538, 385] width 150 height 31
click at [549, 386] on input "A" at bounding box center [543, 391] width 10 height 10
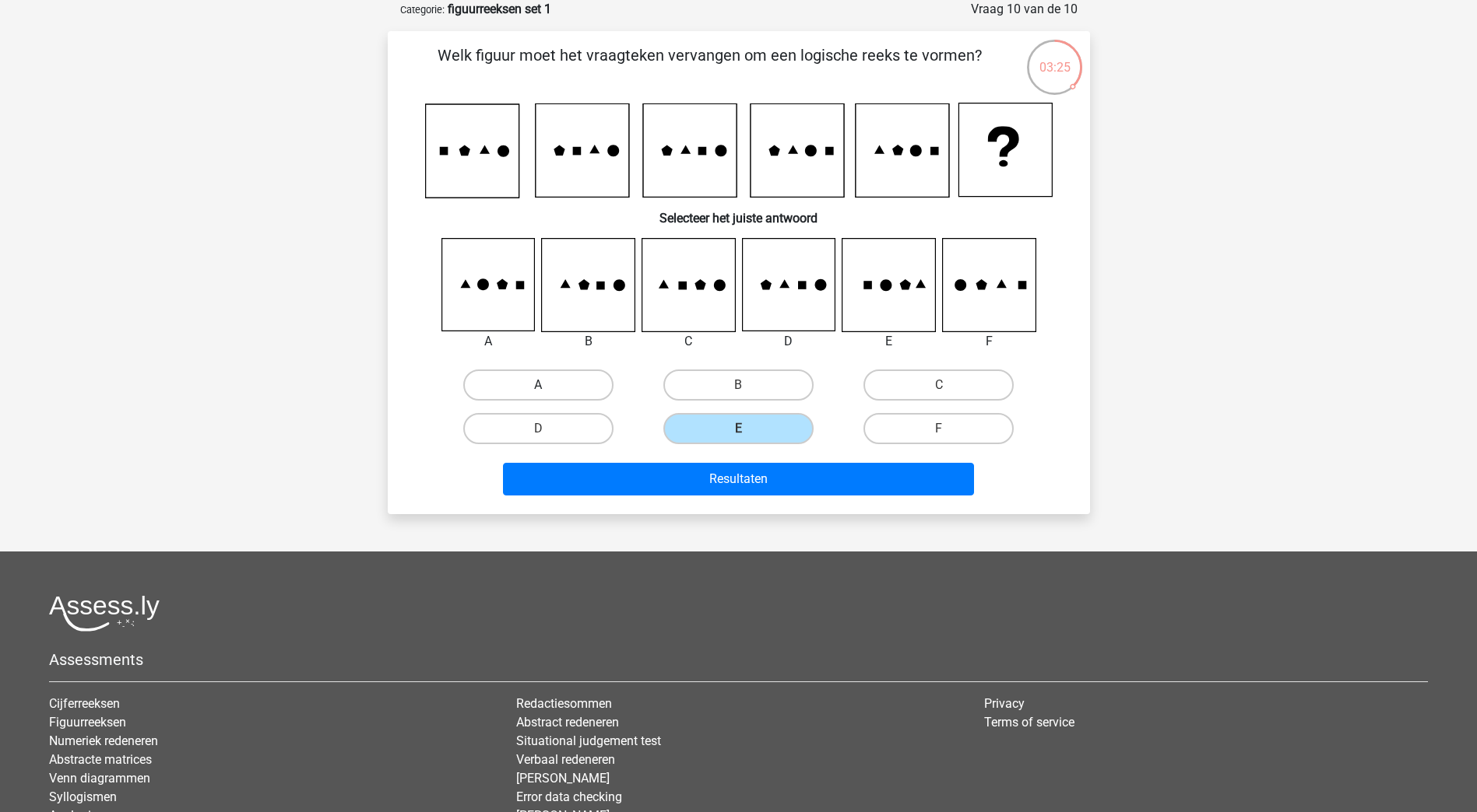
radio input "true"
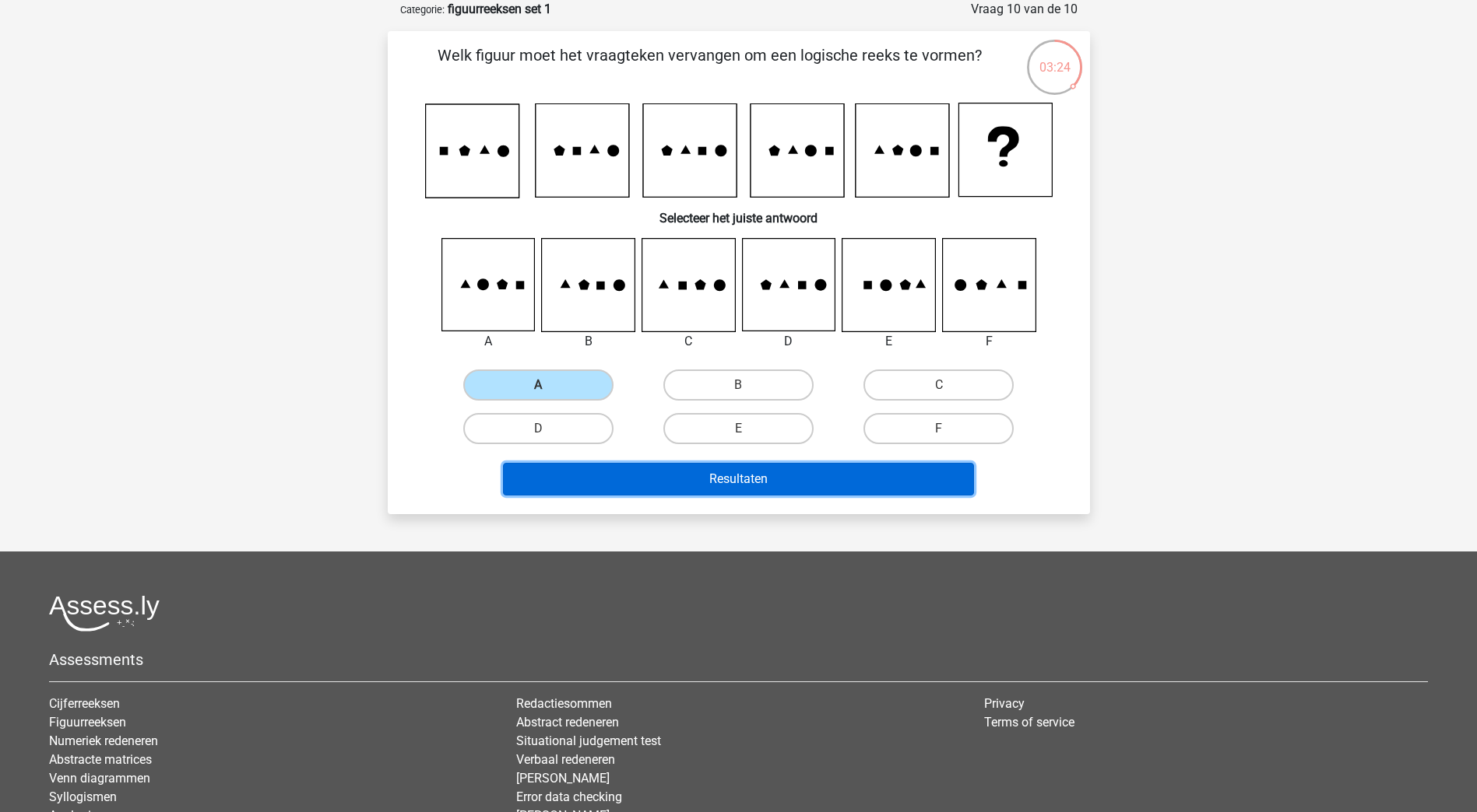
click at [740, 477] on button "Resultaten" at bounding box center [738, 479] width 471 height 33
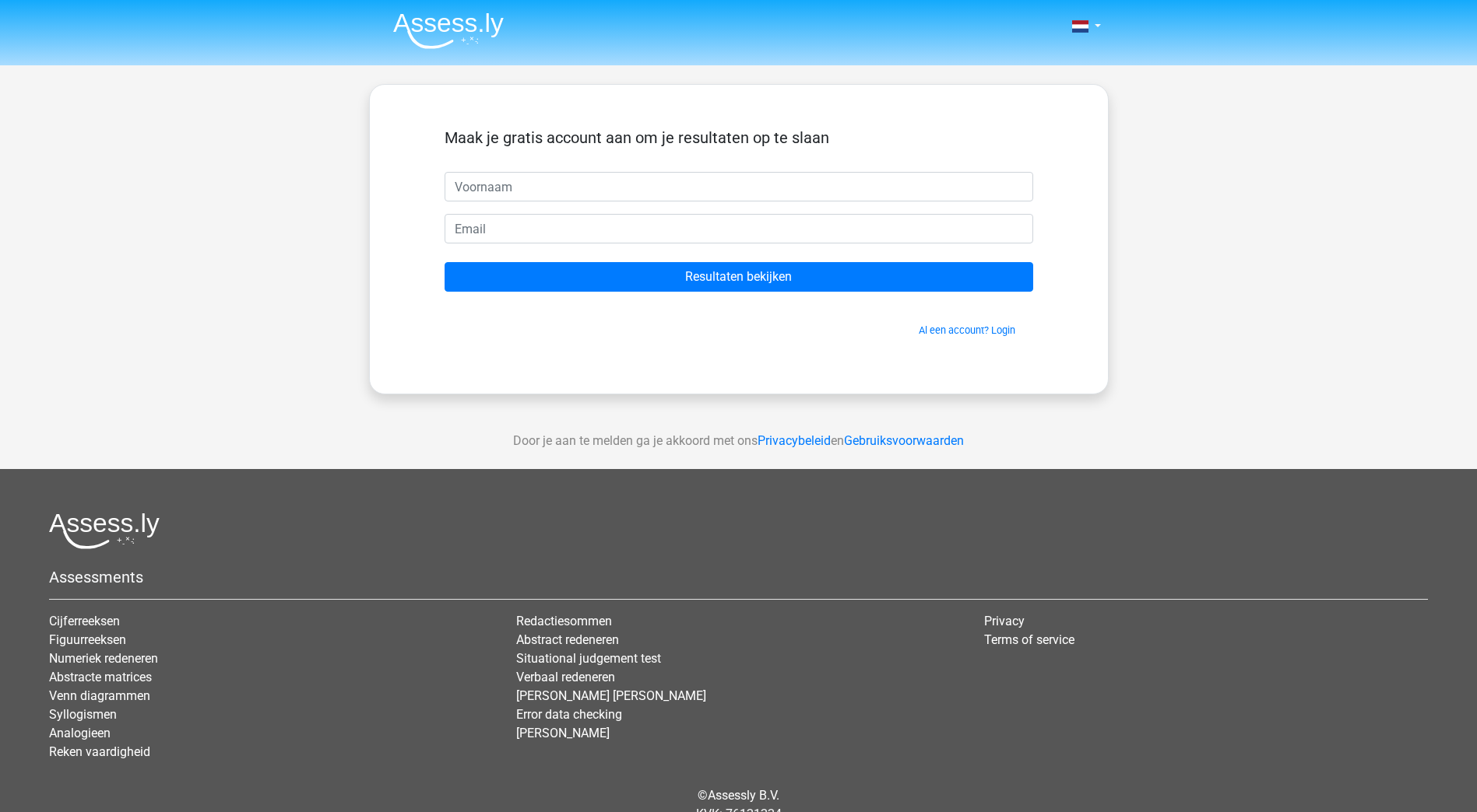
click at [595, 187] on input "text" at bounding box center [738, 186] width 588 height 30
type input "lisette"
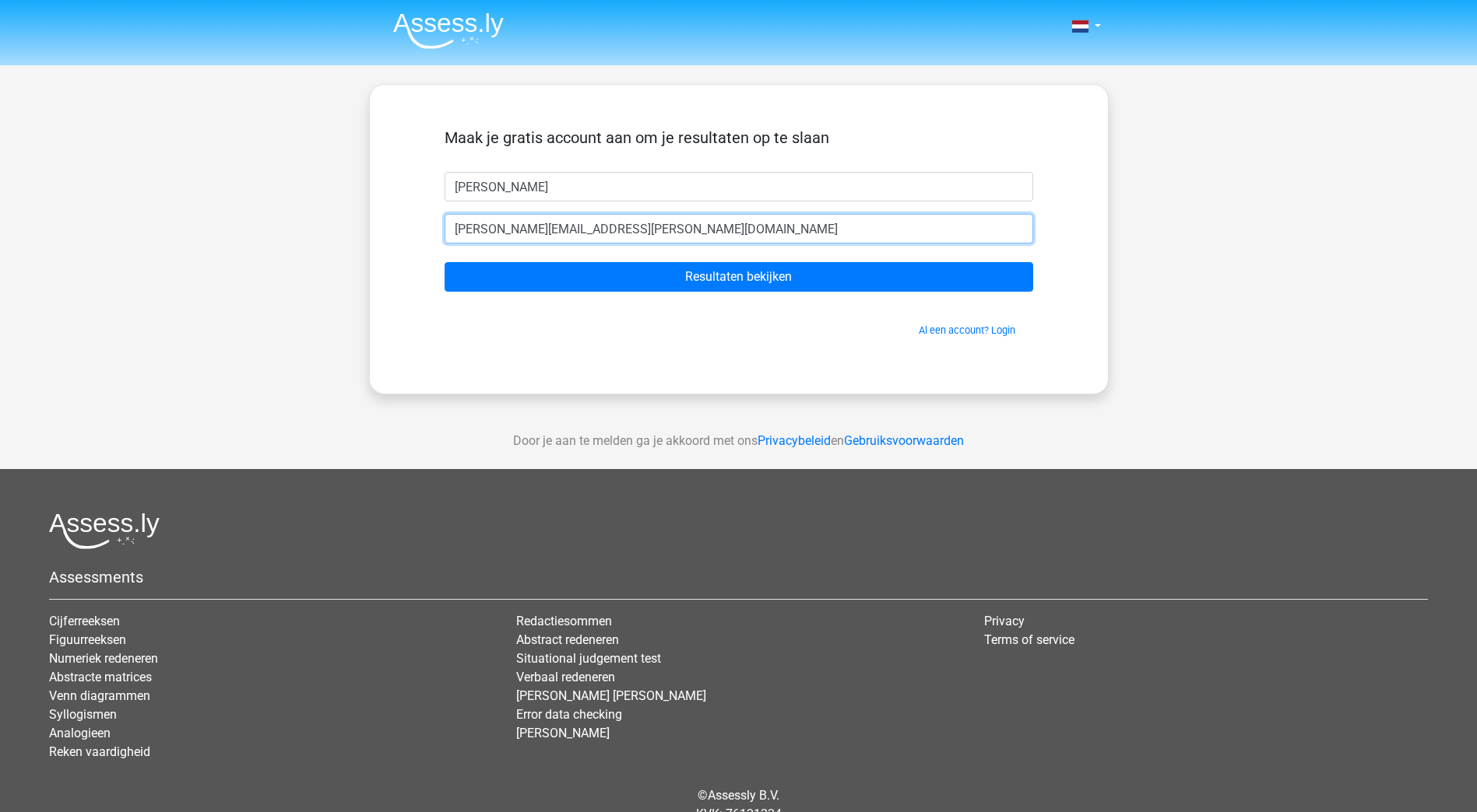
type input "lisette.brus@rabobank.nl"
click at [801, 307] on div "Al een account? Login" at bounding box center [738, 321] width 588 height 34
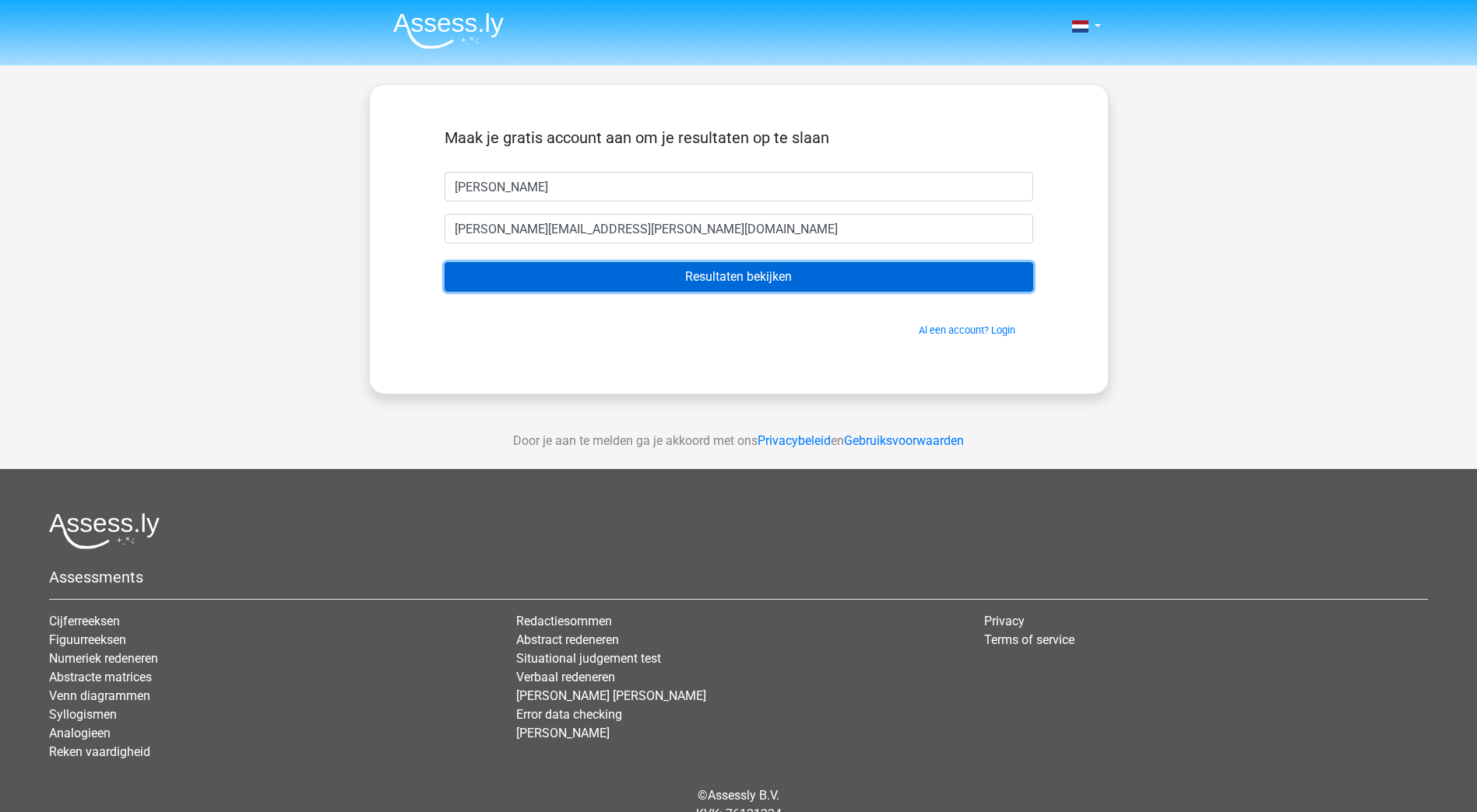
click at [796, 276] on input "Resultaten bekijken" at bounding box center [738, 278] width 588 height 30
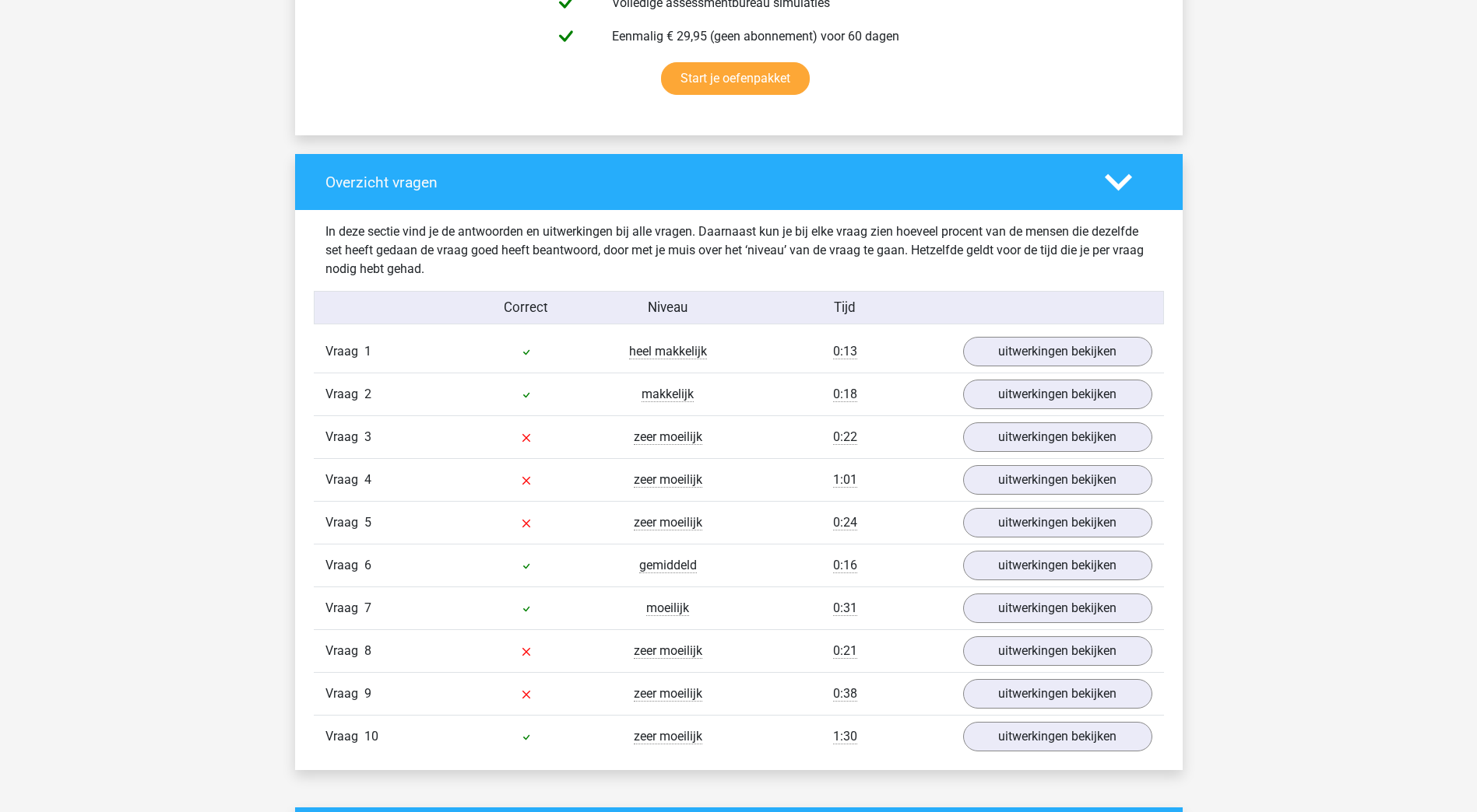
scroll to position [1090, 0]
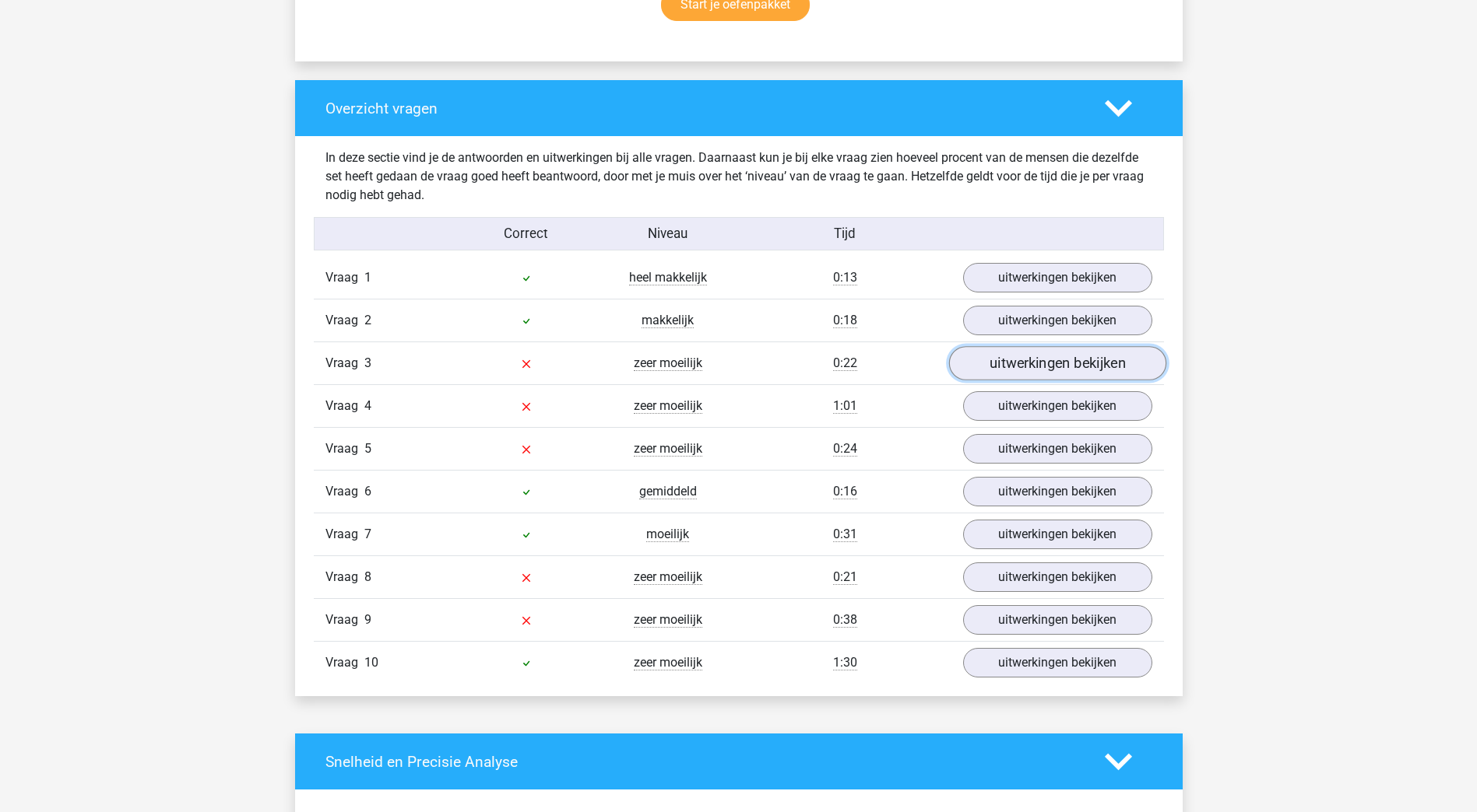
click at [1026, 364] on link "uitwerkingen bekijken" at bounding box center [1056, 364] width 217 height 35
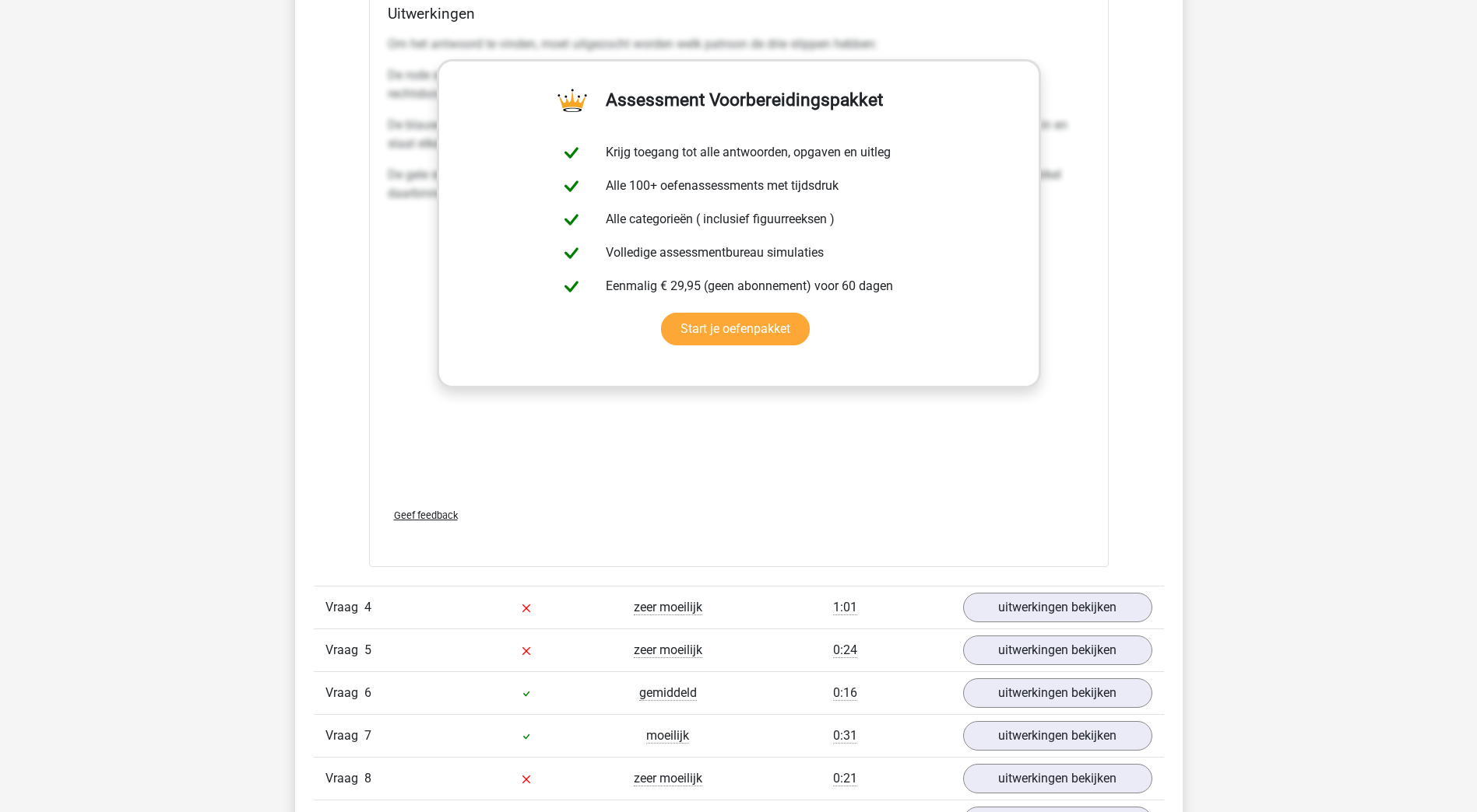
scroll to position [2335, 0]
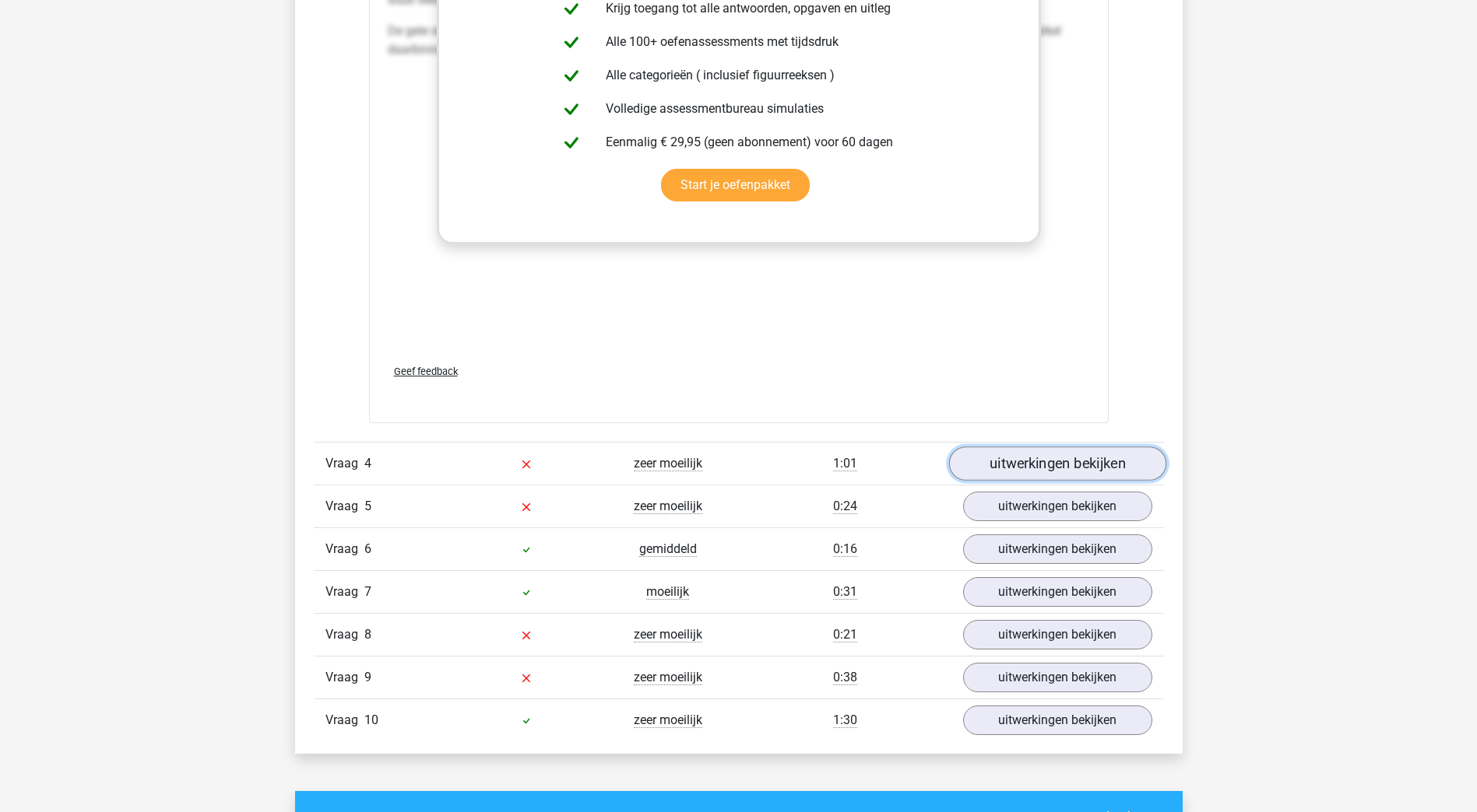
click at [1079, 456] on link "uitwerkingen bekijken" at bounding box center [1056, 464] width 217 height 35
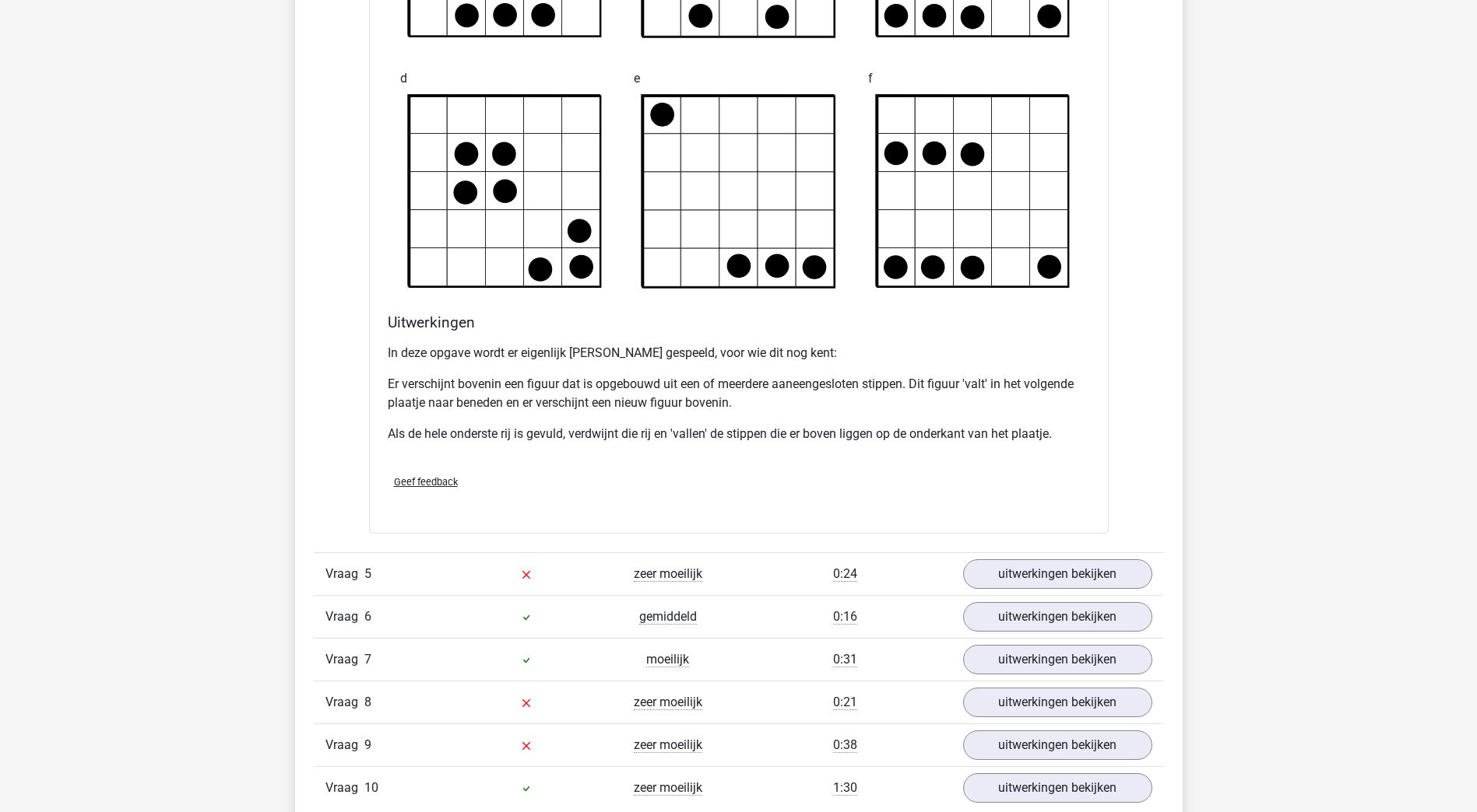
scroll to position [3346, 0]
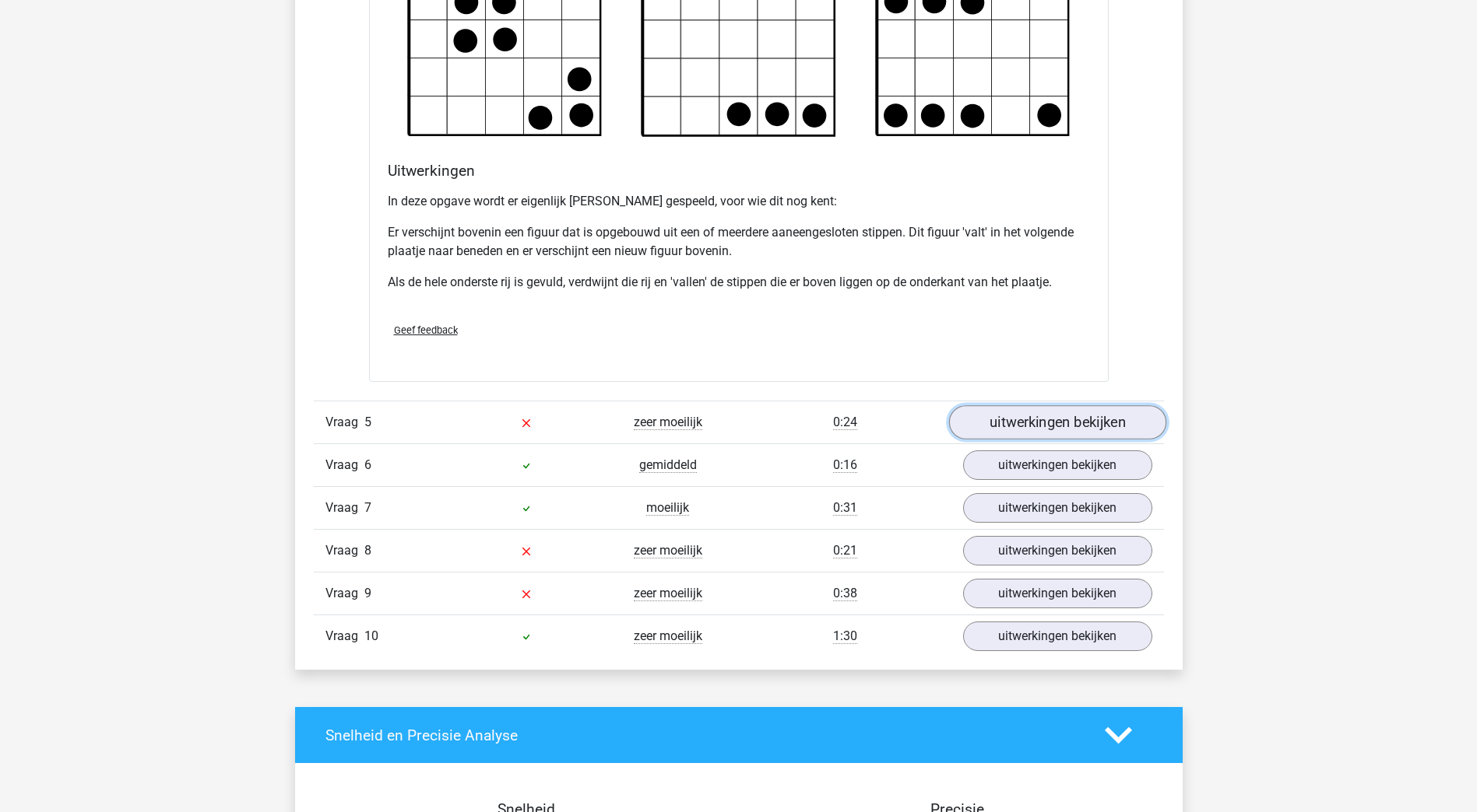
click at [1067, 422] on link "uitwerkingen bekijken" at bounding box center [1056, 422] width 217 height 35
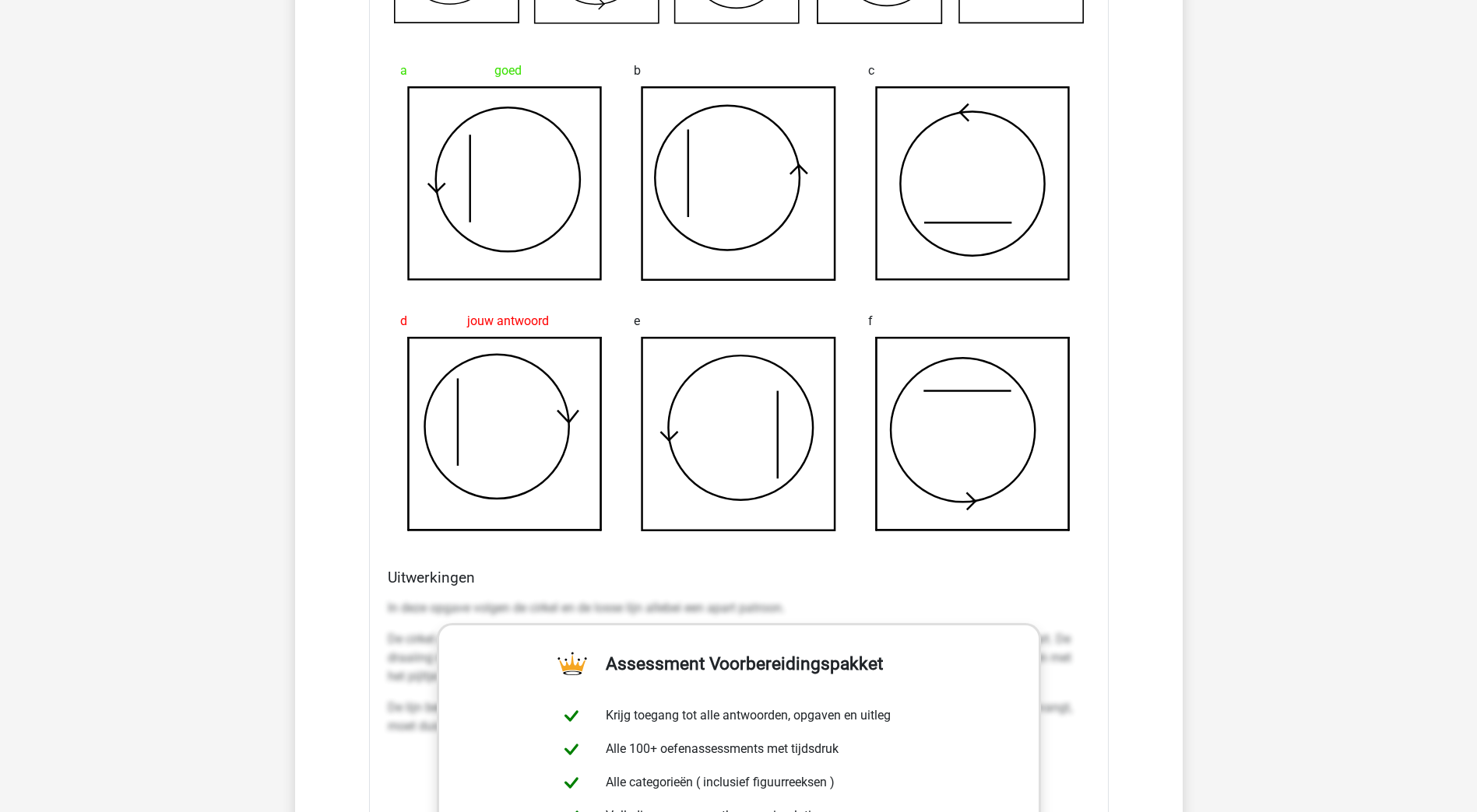
scroll to position [3735, 0]
